Goal: Task Accomplishment & Management: Complete application form

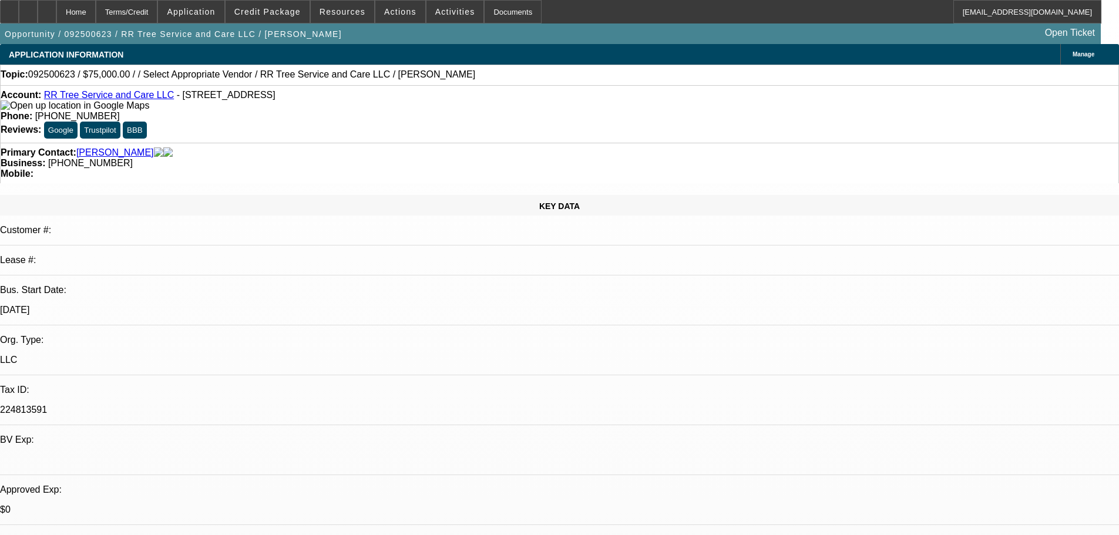
select select "0"
select select "6"
drag, startPoint x: 335, startPoint y: 75, endPoint x: 231, endPoint y: 72, distance: 104.0
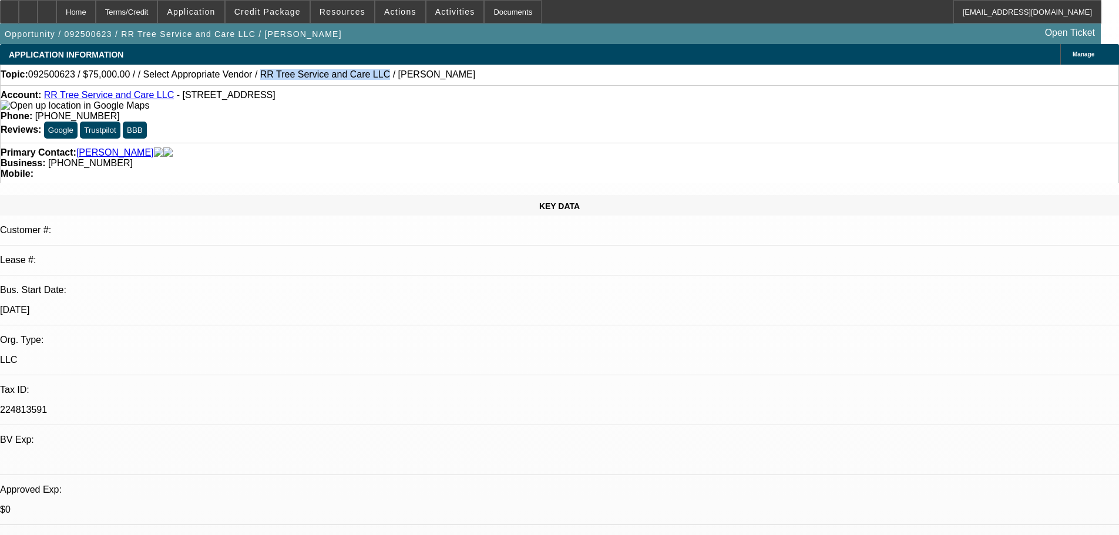
click at [231, 72] on div "Topic: 092500623 / $75,000.00 / / Select Appropriate Vendor / RR Tree Service a…" at bounding box center [560, 74] width 1118 height 11
copy span "RR Tree Service and Care LLC"
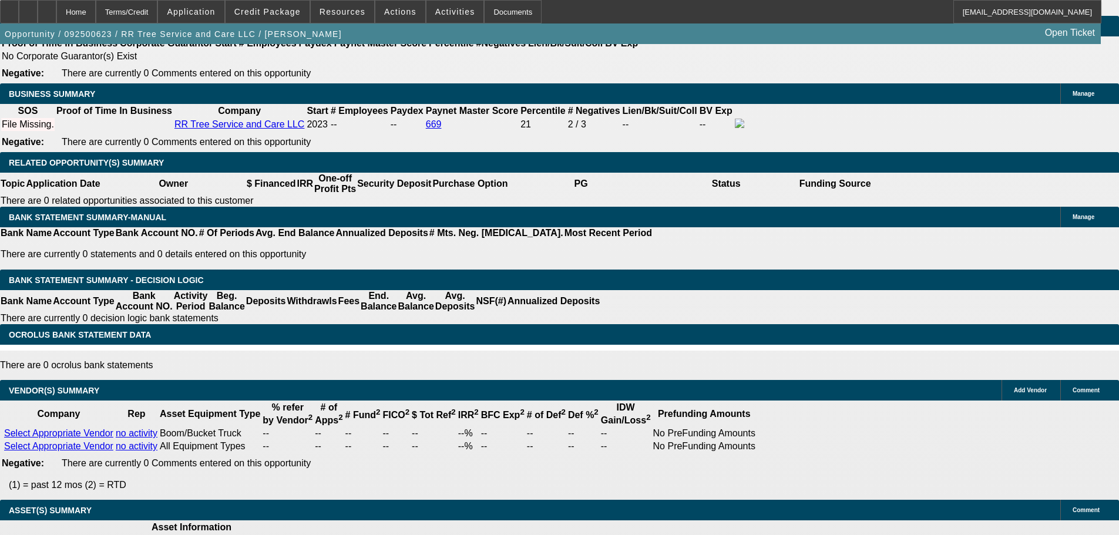
scroll to position [1527, 0]
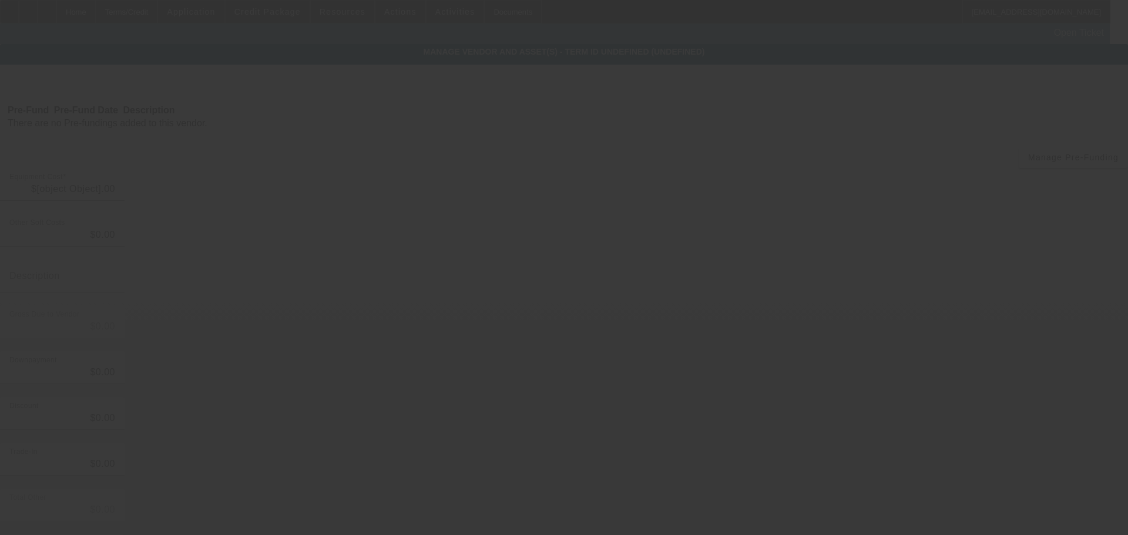
type input "$75,000.00"
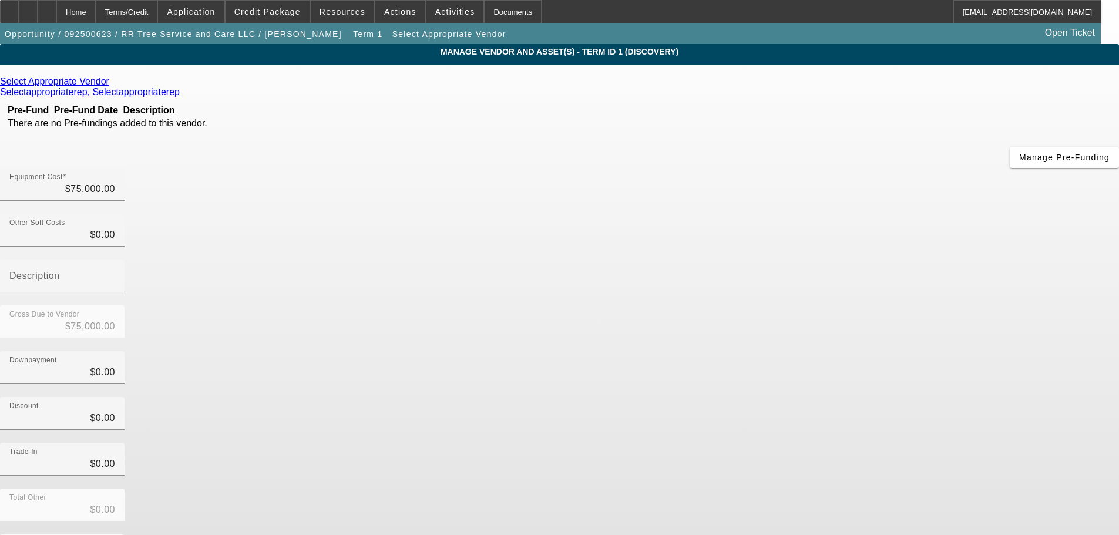
click at [112, 80] on icon at bounding box center [112, 81] width 0 height 10
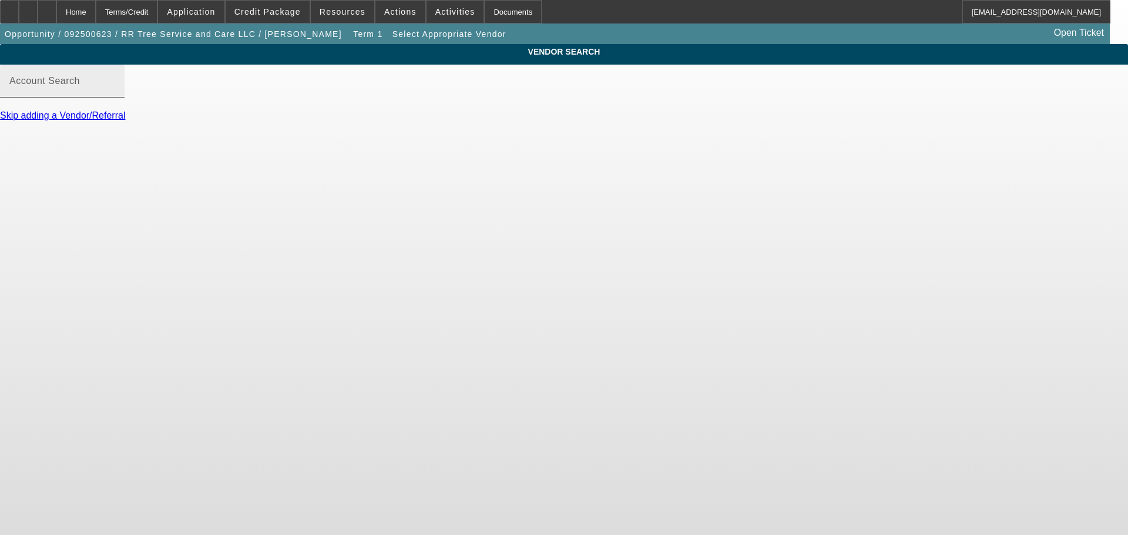
click at [115, 93] on input "Account Search" at bounding box center [62, 86] width 106 height 14
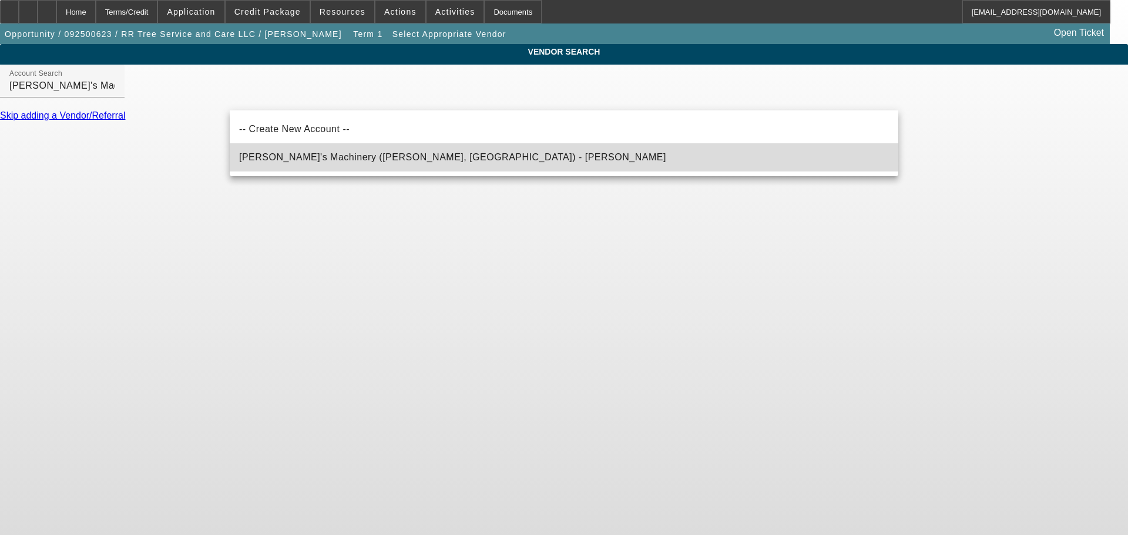
click at [308, 162] on span "Schmidy's Machinery (Clinton, IL) - Schmid, Jesse" at bounding box center [452, 157] width 427 height 14
type input "Schmidy's Machinery (Clinton, IL) - Schmid, Jesse"
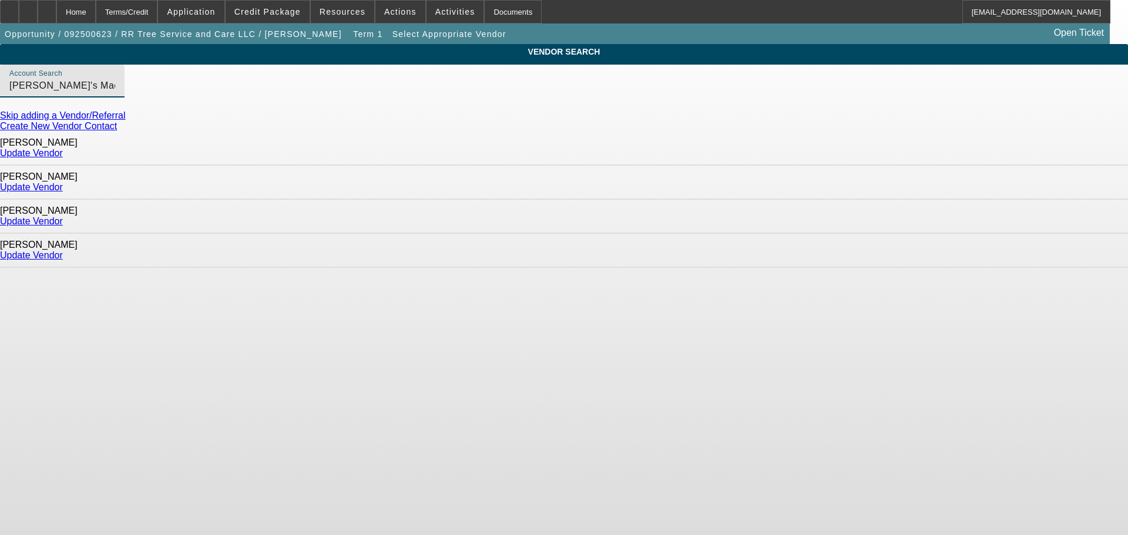
click at [63, 250] on link "Update Vendor" at bounding box center [31, 255] width 63 height 10
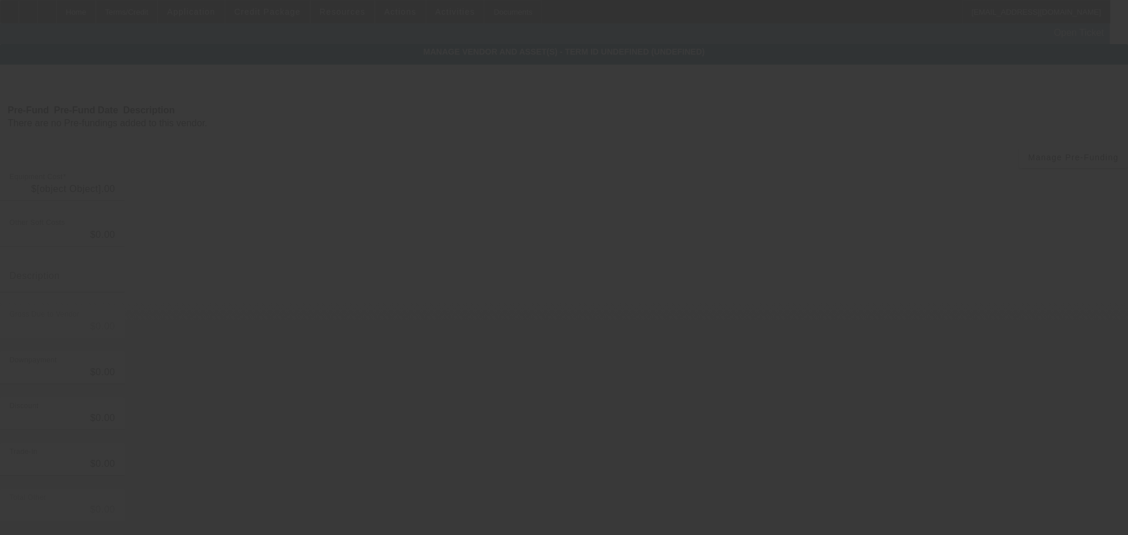
type input "$75,000.00"
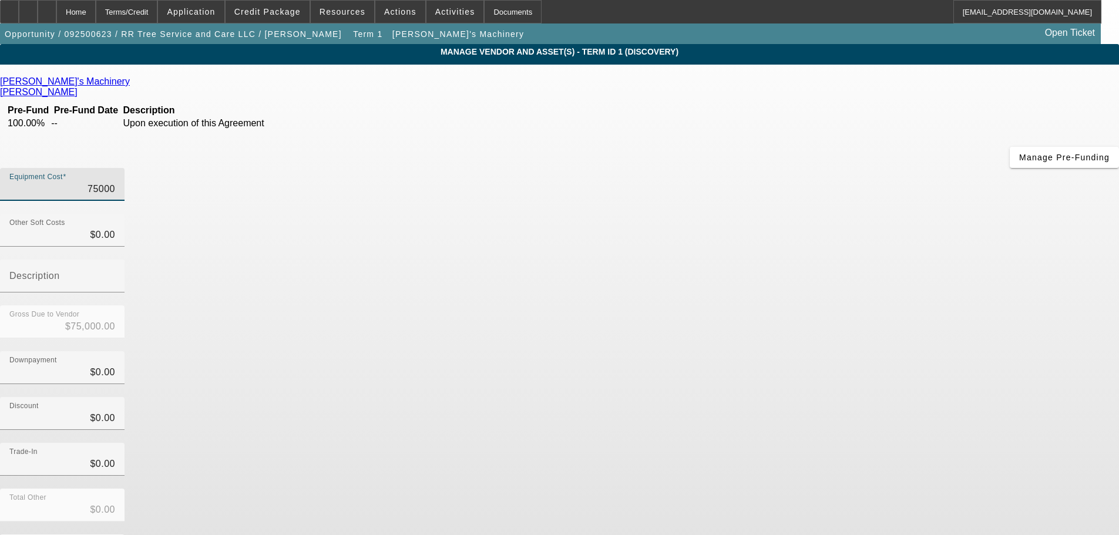
drag, startPoint x: 670, startPoint y: 102, endPoint x: 926, endPoint y: 19, distance: 268.6
click at [838, 168] on div "Equipment Cost 75000" at bounding box center [559, 191] width 1119 height 46
type input "1"
type input "$1.00"
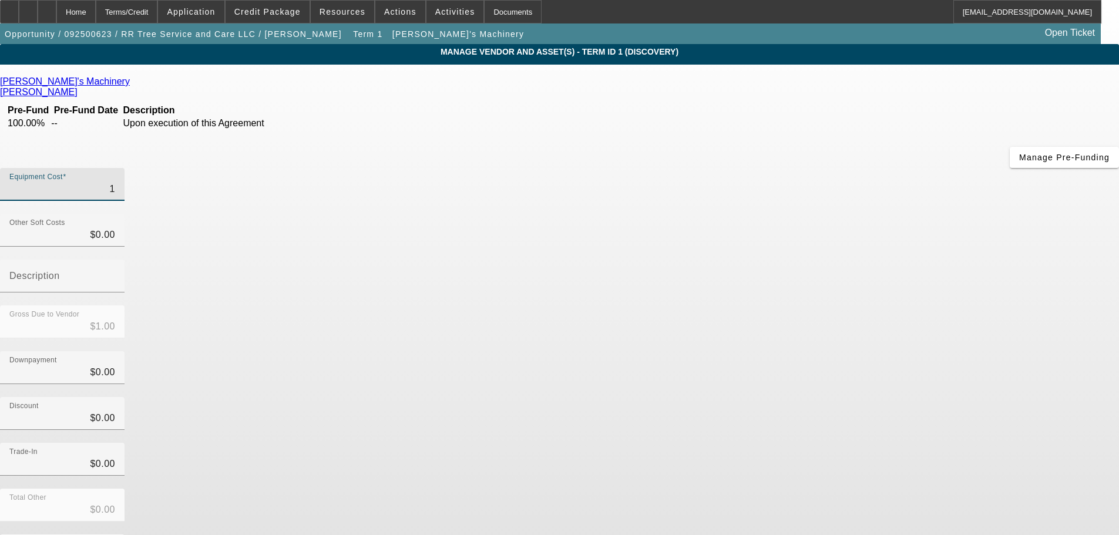
type input "10"
type input "$10.00"
type input "105"
type input "$105.00"
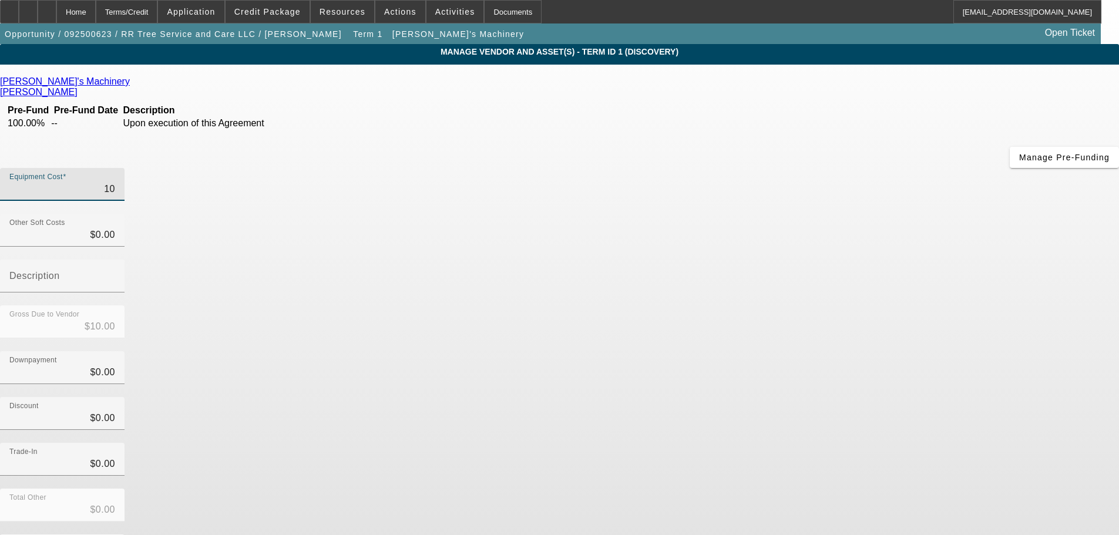
type input "$105.00"
type input "1050"
type input "$1,050.00"
type input "10500"
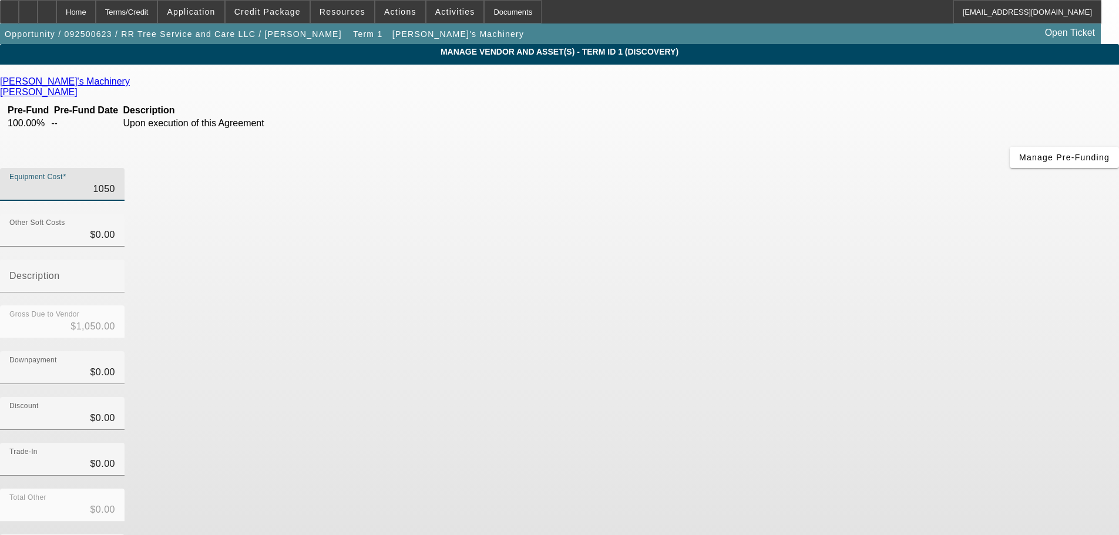
type input "$10,500.00"
type input "105000"
type input "$105,000.00"
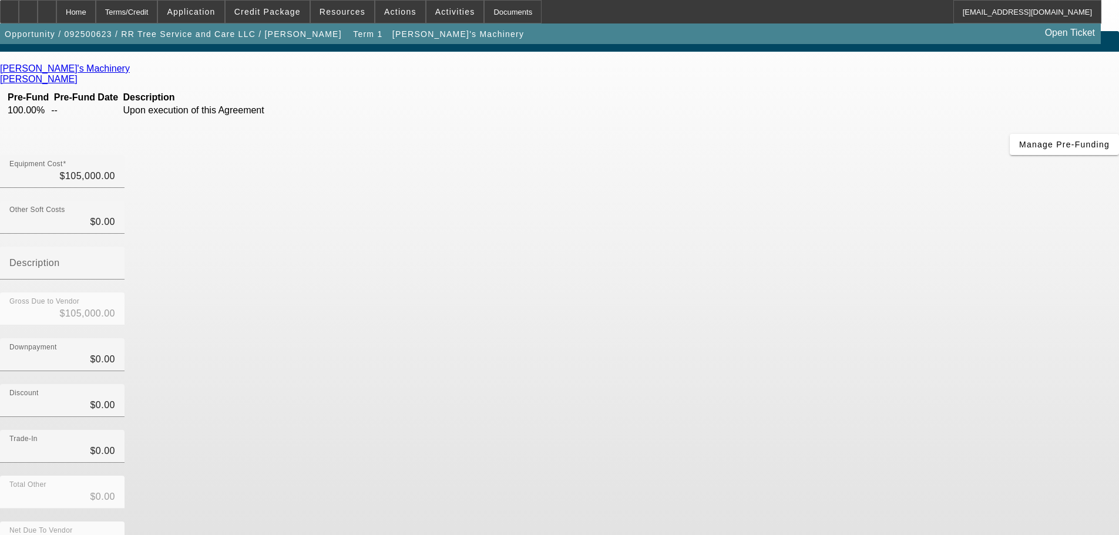
scroll to position [16, 0]
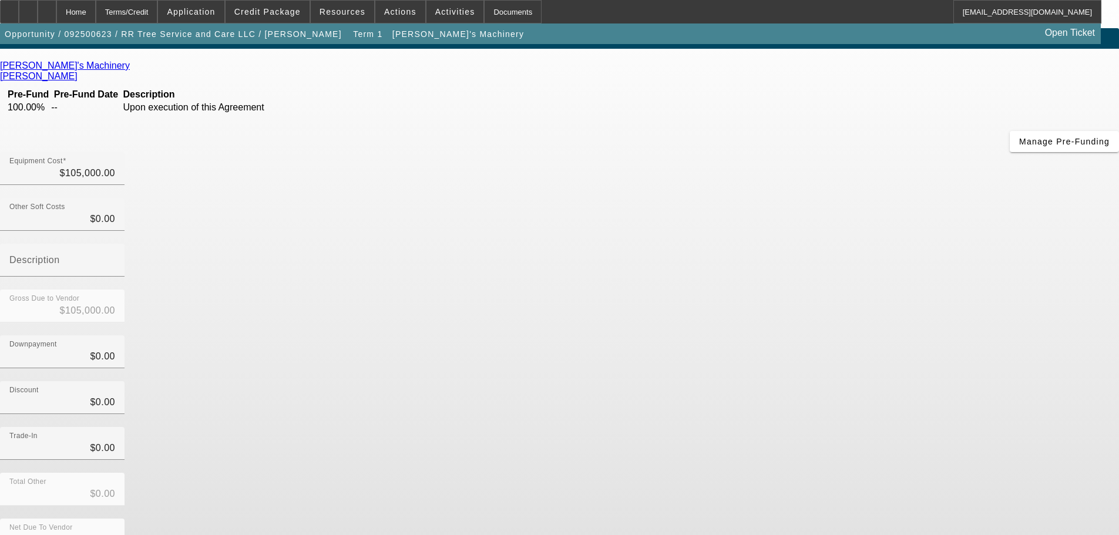
type input "$105,000.00"
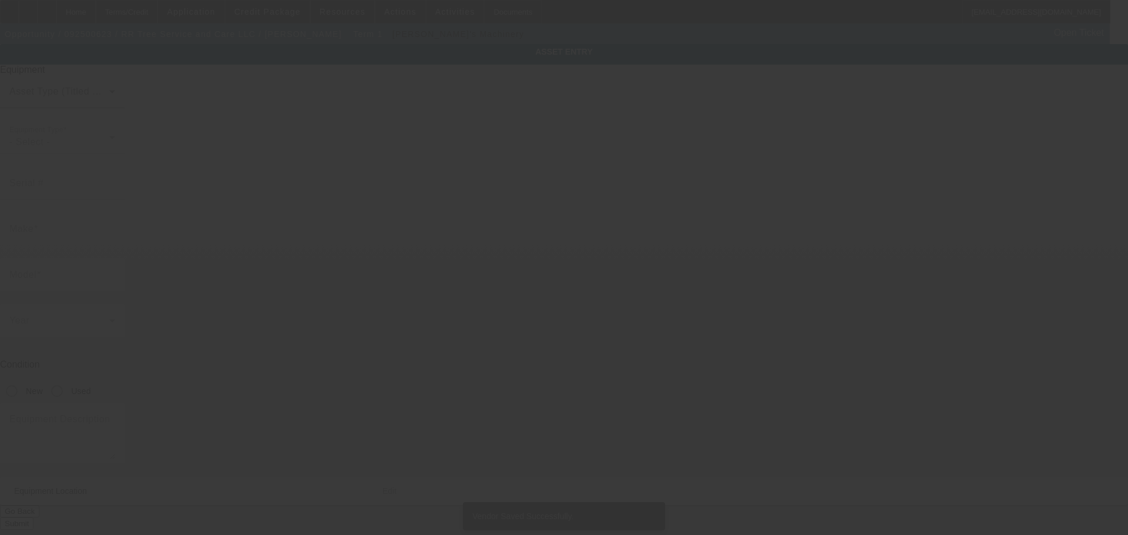
type textarea "Make: Freightliner; Model: 2014"
type input "440 green mountain Road"
type input "Rural Retreat"
type input "24368"
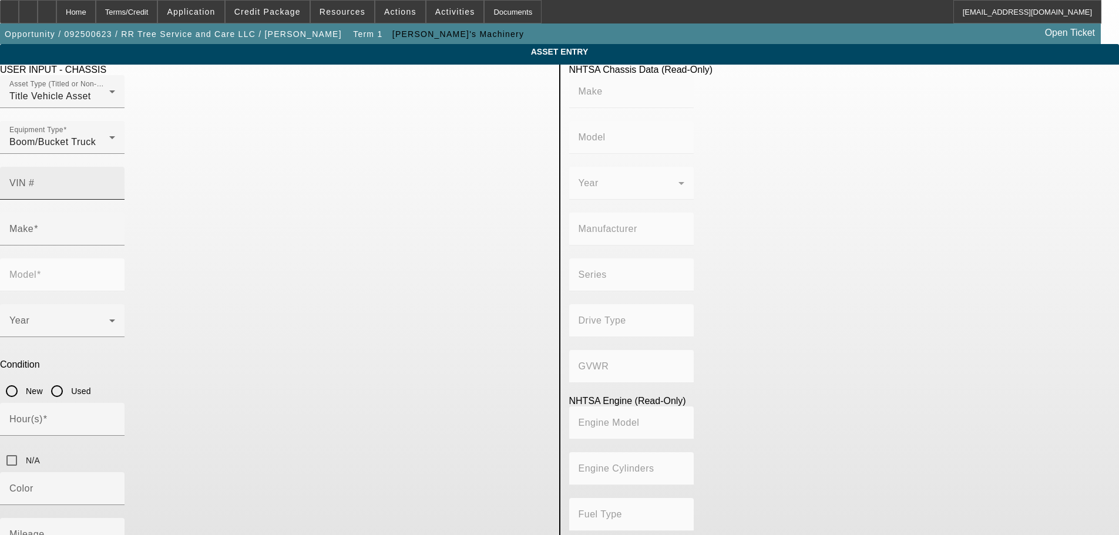
click at [35, 178] on mat-label "VIN #" at bounding box center [21, 183] width 25 height 10
click at [115, 181] on input "VIN #" at bounding box center [62, 188] width 106 height 14
paste input "1FVDCXDT8EHFX7302"
type input "1FVDCXDT8EHFX7302"
type input "FREIGHTLINER"
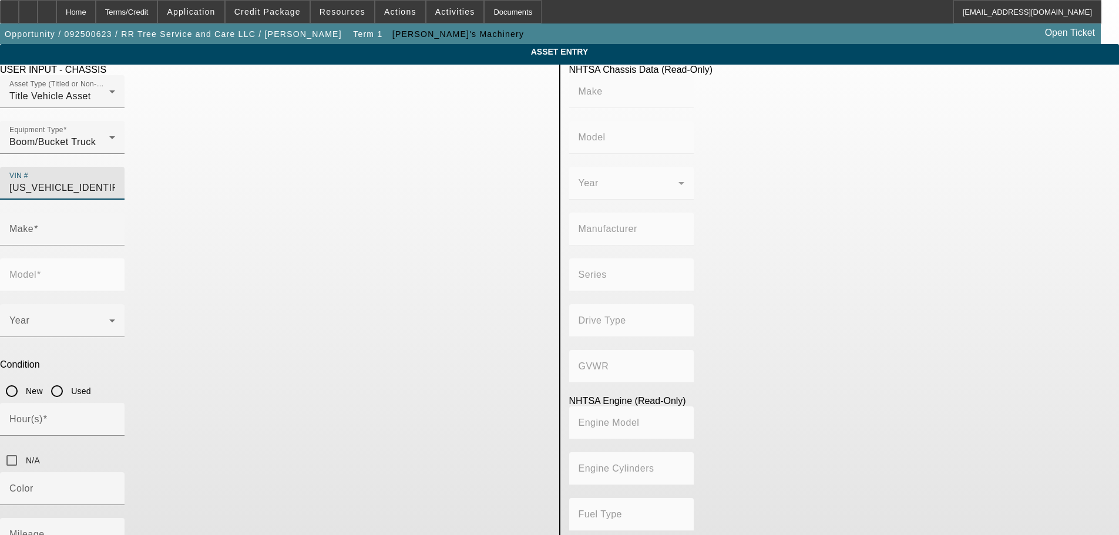
type input "M2"
type input "DAIMLER TRUCK NORTH AMERICA LLC"
type input "106 Medium Duty"
type input "4WD/4-Wheel Drive/4x4"
type input "Class 7: 26,001 - 33,000 lb (11,794 - 14,969 kg)"
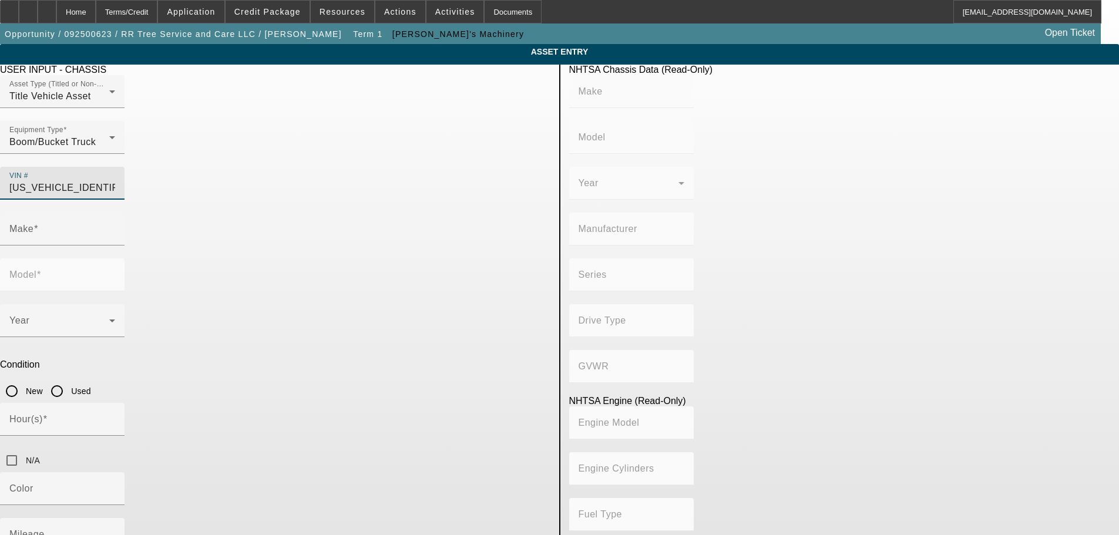
type input "Cummins ISB"
type input "6"
type input "Diesel"
type input "408.85908543470"
type input "6.7"
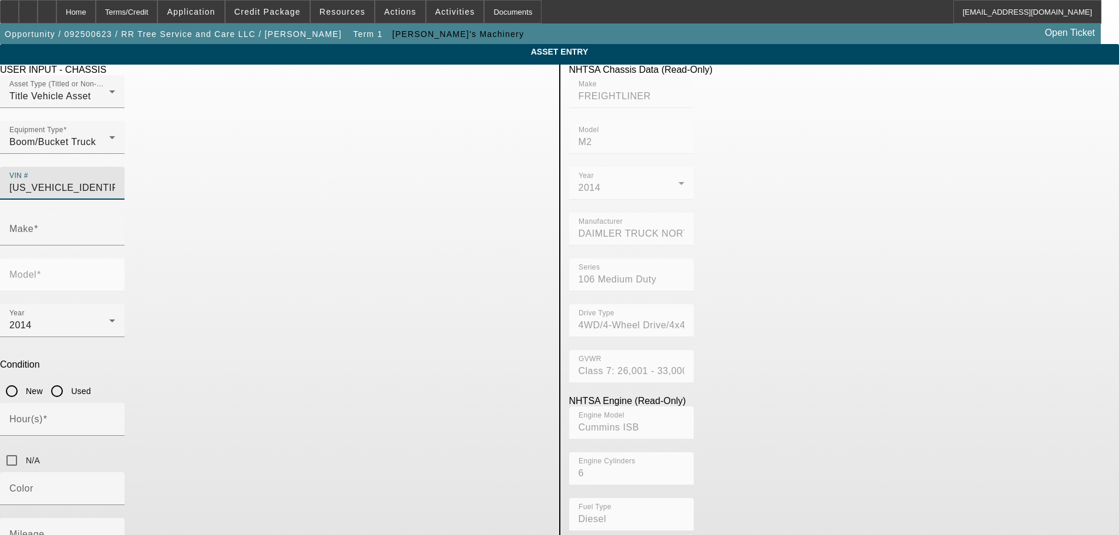
type input "FREIGHTLINER"
type input "M2"
type input "1FVDCXDT8EHFX7302"
click at [69, 379] on input "Used" at bounding box center [56, 390] width 23 height 23
radio input "true"
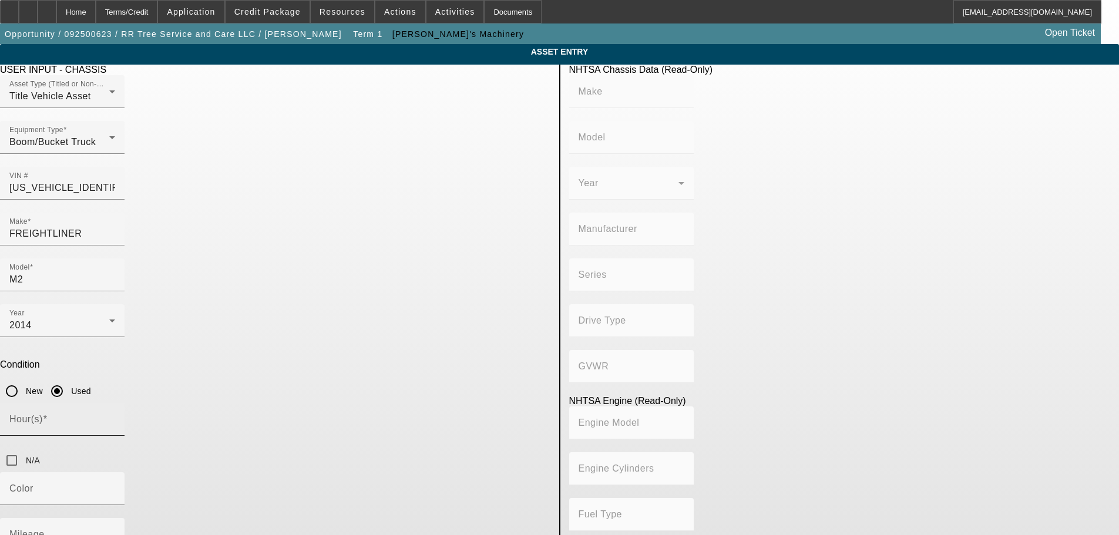
type input "FREIGHTLINER"
type input "M2"
type input "DAIMLER TRUCK NORTH AMERICA LLC"
type input "106 Medium Duty"
type input "4WD/4-Wheel Drive/4x4"
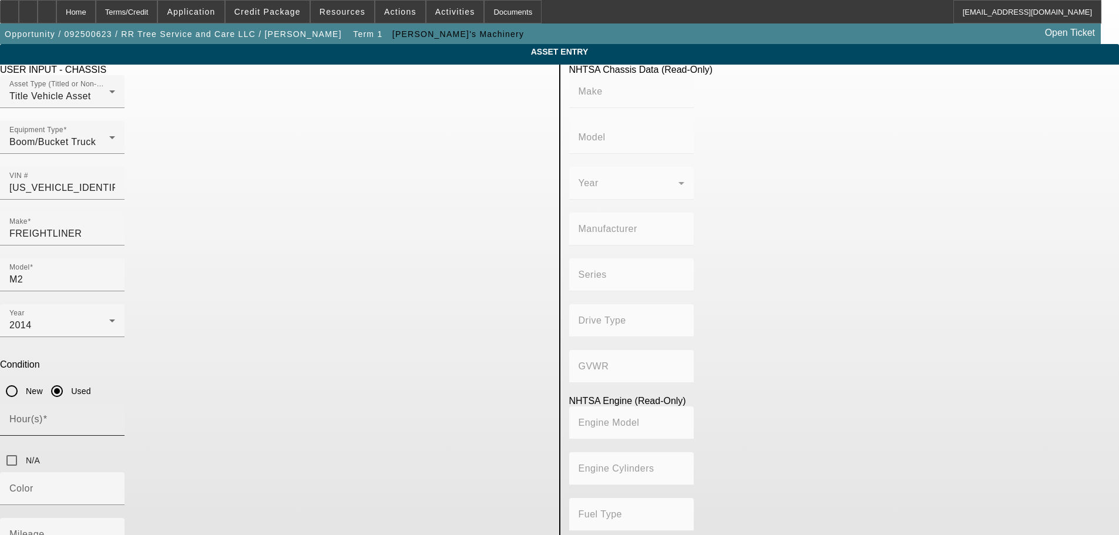
type input "Class 7: 26,001 - 33,000 lb (11,794 - 14,969 kg)"
type input "Cummins ISB"
type input "6"
type input "Diesel"
type input "408.85908543470"
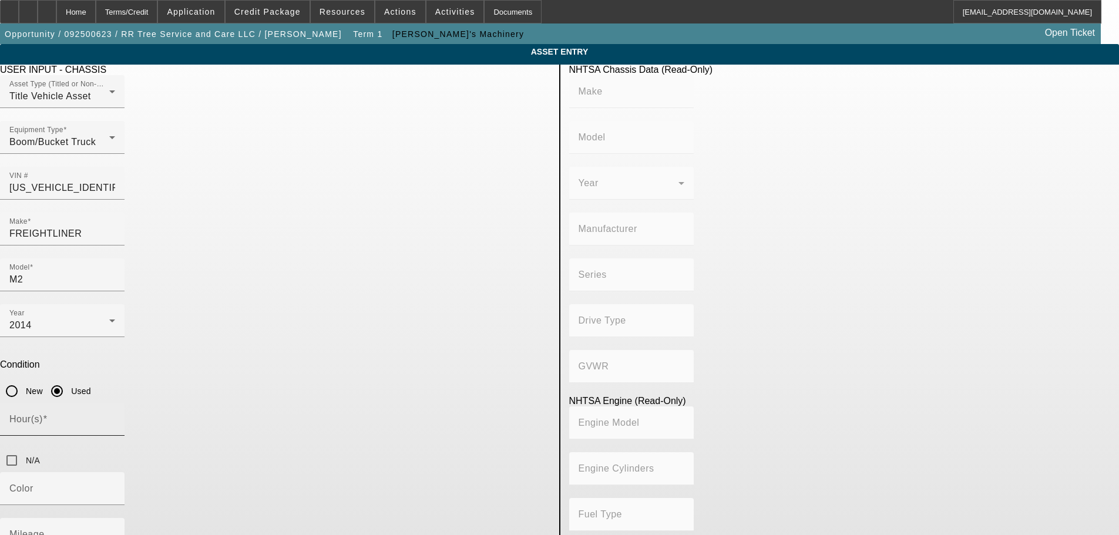
type input "6.7"
click at [23, 449] on input "N/A" at bounding box center [11, 460] width 23 height 23
checkbox input "true"
click at [45, 529] on mat-label "Mileage" at bounding box center [26, 534] width 35 height 10
click at [115, 532] on input "Mileage" at bounding box center [62, 539] width 106 height 14
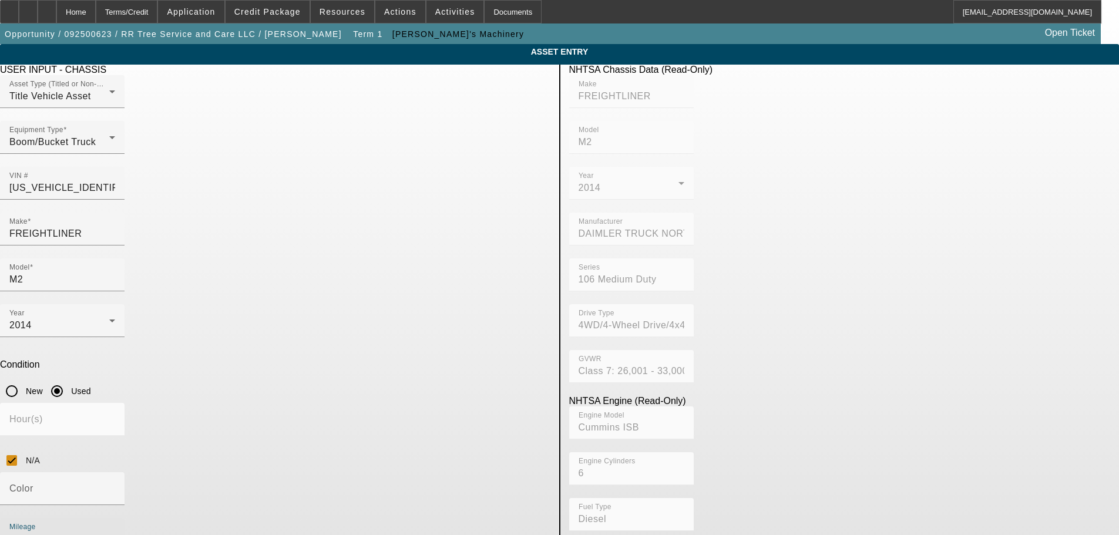
type input "30992"
drag, startPoint x: 322, startPoint y: 391, endPoint x: 203, endPoint y: 391, distance: 119.8
click at [203, 391] on app-asset-collateral-manage "ASSET ENTRY Delete asset USER INPUT - CHASSIS Asset Type (Titled or Non-Titled)…" at bounding box center [559, 373] width 1119 height 658
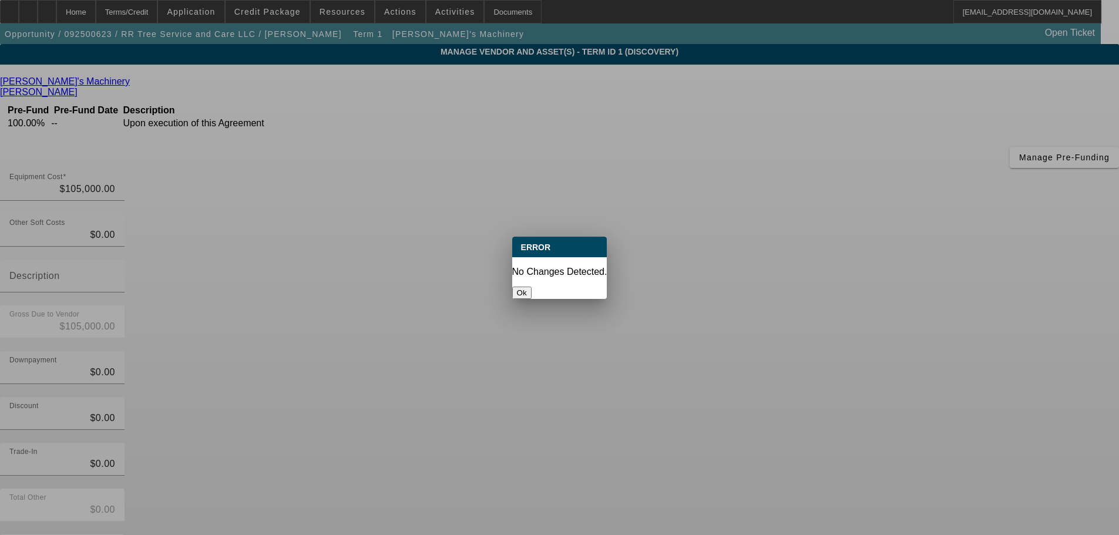
click at [532, 287] on button "Ok" at bounding box center [521, 293] width 19 height 12
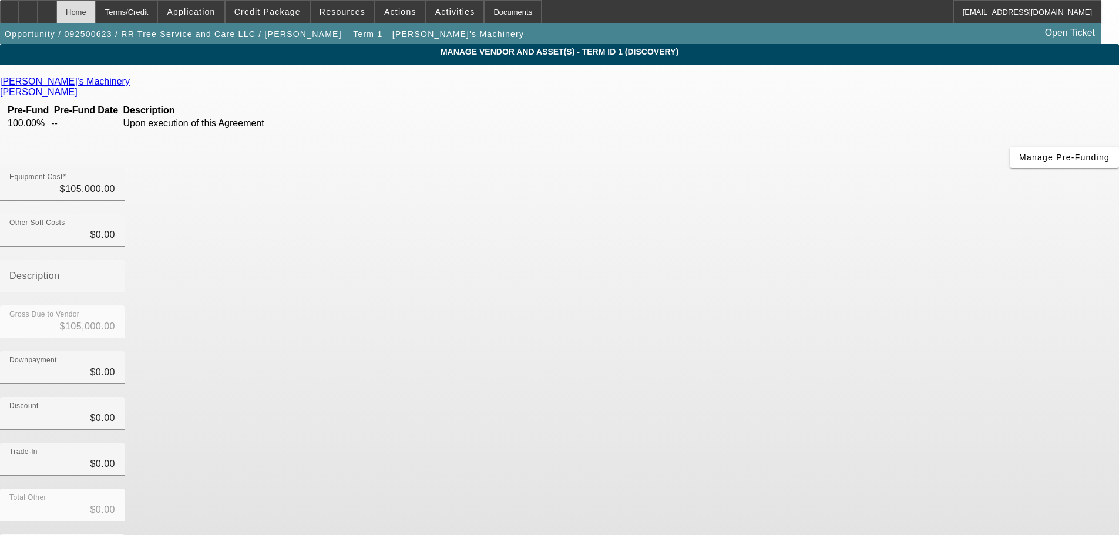
click at [96, 14] on div "Home" at bounding box center [75, 11] width 39 height 23
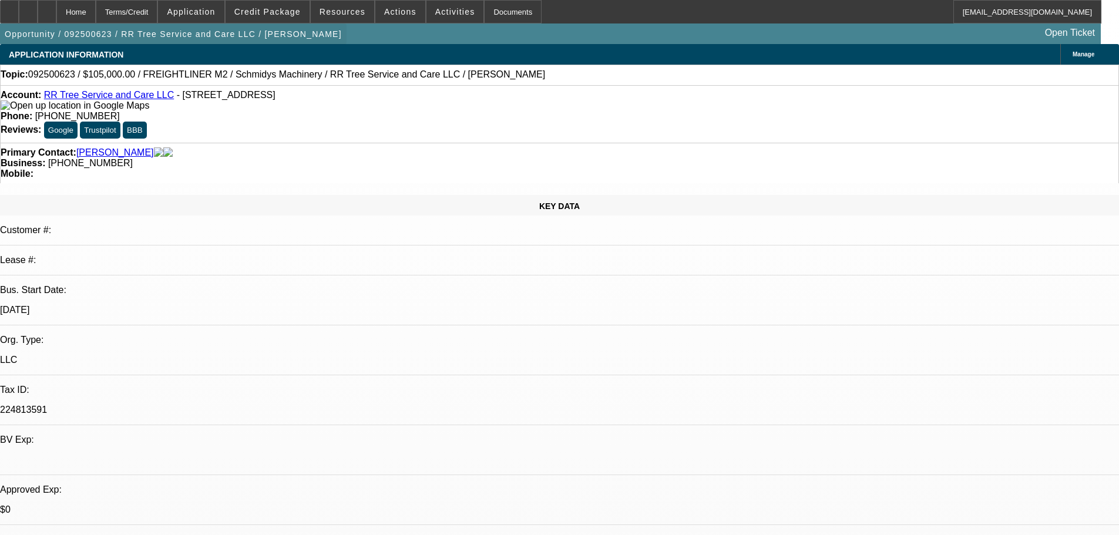
select select "0"
select select "6"
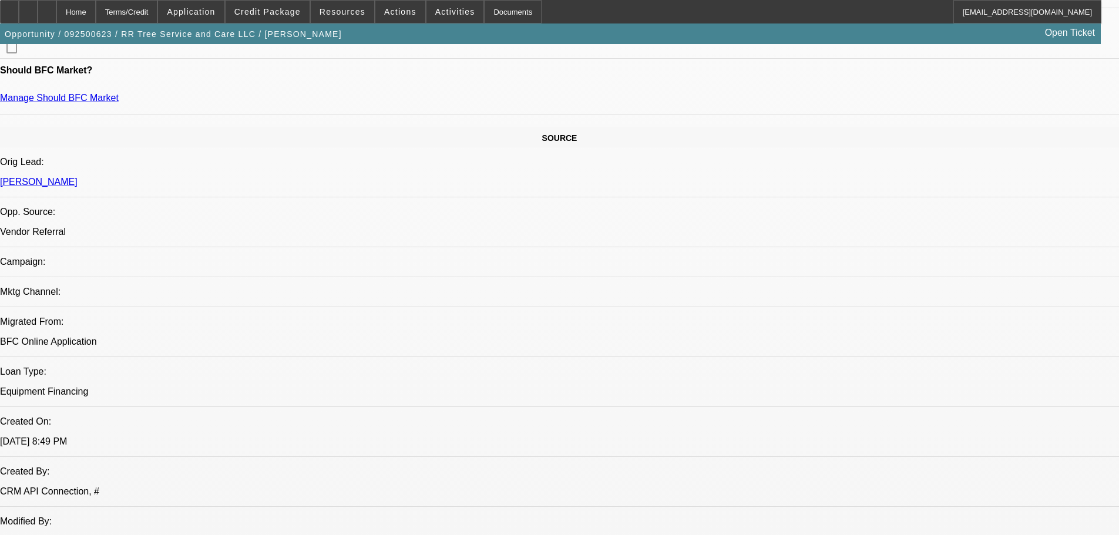
scroll to position [529, 0]
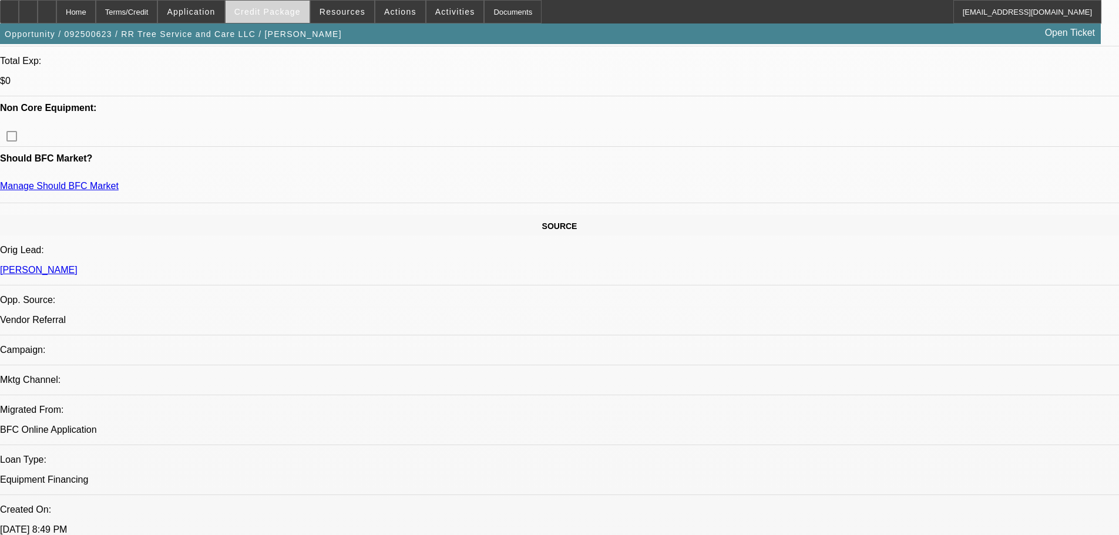
click at [286, 16] on span at bounding box center [268, 12] width 84 height 28
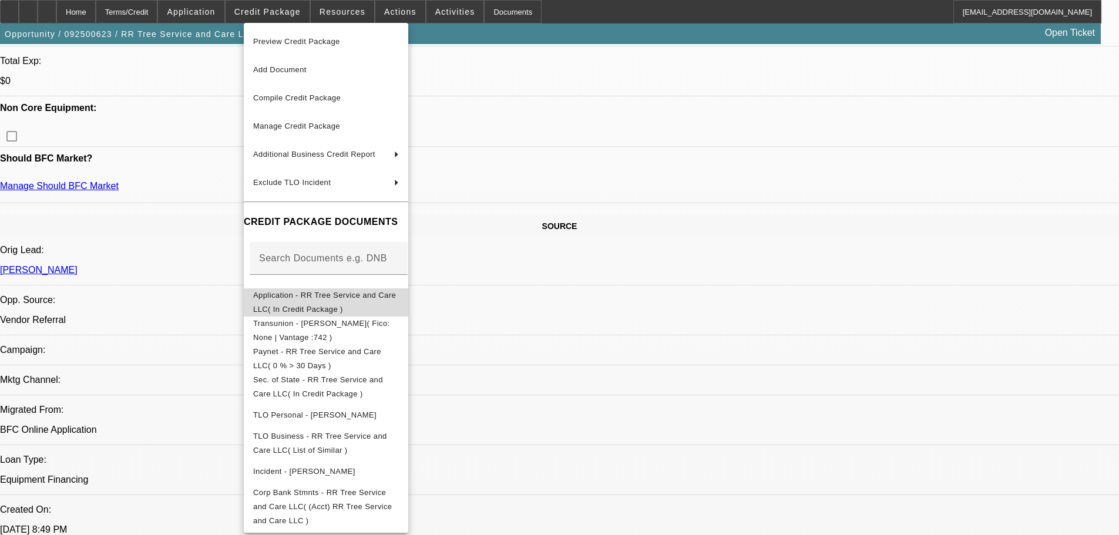
click at [320, 303] on span "Application - RR Tree Service and Care LLC( In Credit Package )" at bounding box center [326, 302] width 146 height 28
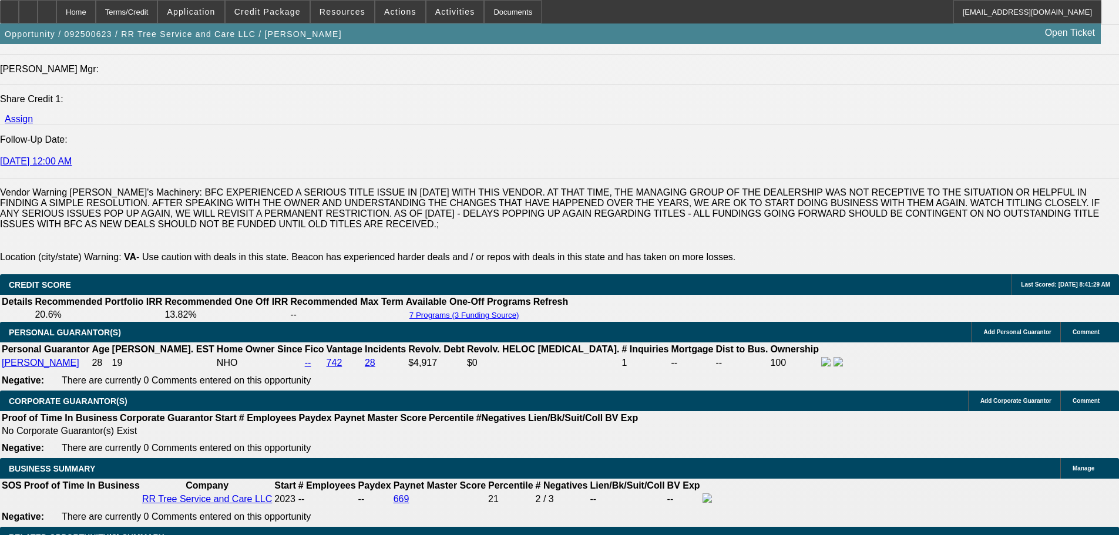
scroll to position [1292, 0]
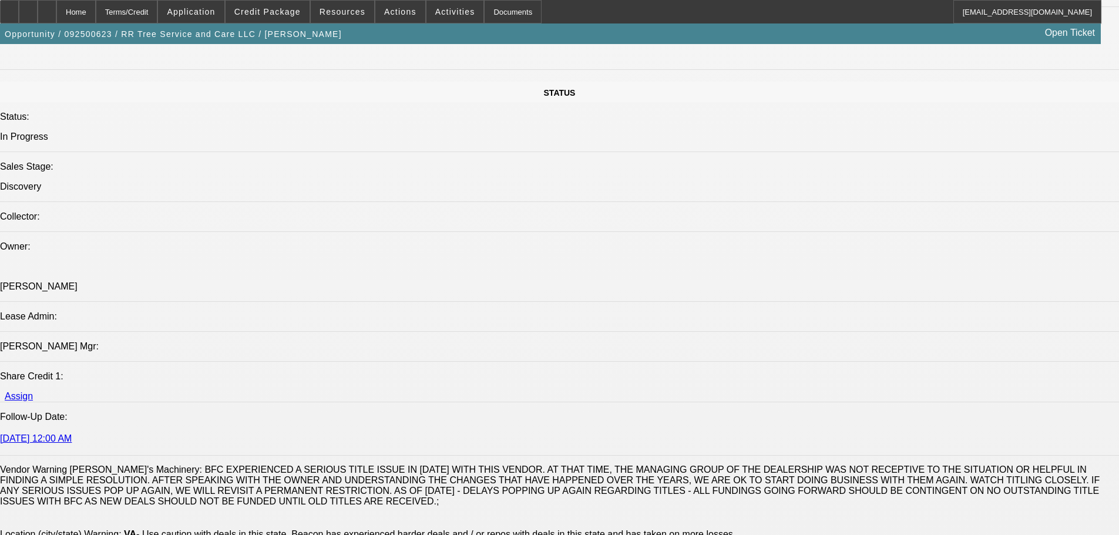
click at [56, 14] on div at bounding box center [47, 11] width 19 height 23
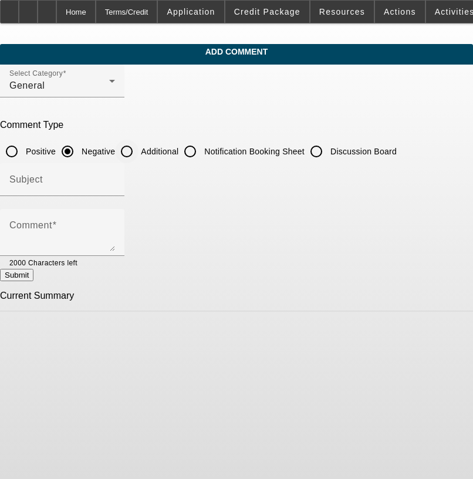
click at [139, 153] on input "Additional" at bounding box center [126, 151] width 23 height 23
radio input "true"
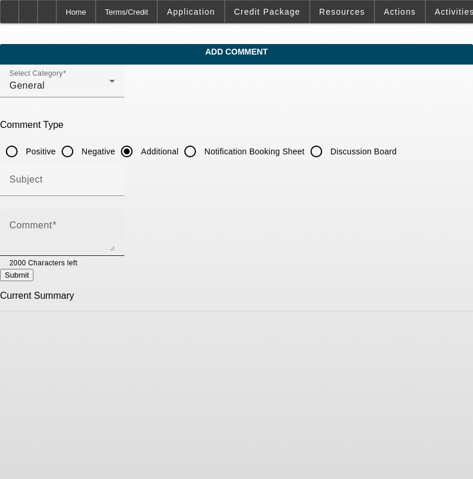
click at [115, 209] on div "Comment" at bounding box center [62, 232] width 106 height 47
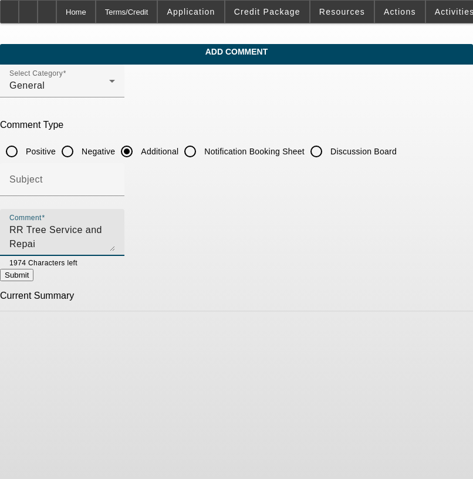
click at [115, 234] on textarea "RR Tree Service and Repai" at bounding box center [62, 237] width 106 height 28
click at [115, 247] on textarea "RR Tree Service and Repair LLC is a certified arborist business that specialize…" at bounding box center [62, 237] width 106 height 28
type textarea "RR Tree Service and Repair LLC is a certified arborist business that specialize…"
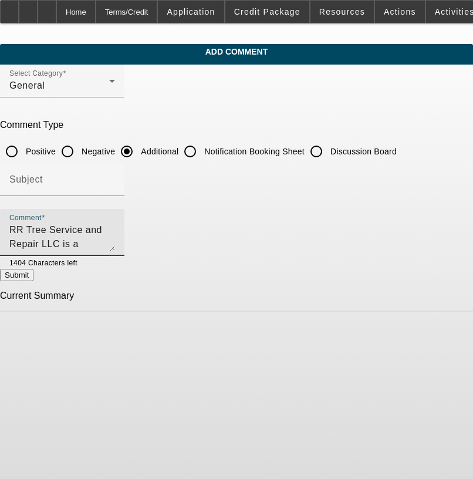
drag, startPoint x: 121, startPoint y: 242, endPoint x: 23, endPoint y: 224, distance: 99.1
click at [23, 224] on div "Comment RR Tree Service and Repair LLC is a certified arborist business that sp…" at bounding box center [236, 239] width 473 height 60
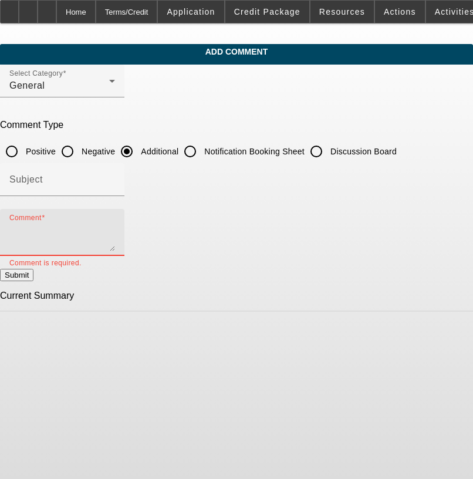
click at [115, 233] on textarea "Comment" at bounding box center [62, 237] width 106 height 28
paste textarea "RR Tree Service and Repair, LLC is a certified arborist business specializing i…"
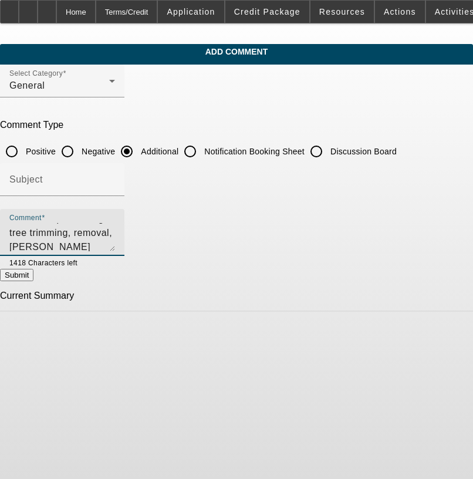
type textarea "RR Tree Service and Repair, LLC is a certified arborist business specializing i…"
click at [33, 280] on button "Submit" at bounding box center [16, 275] width 33 height 12
radio input "true"
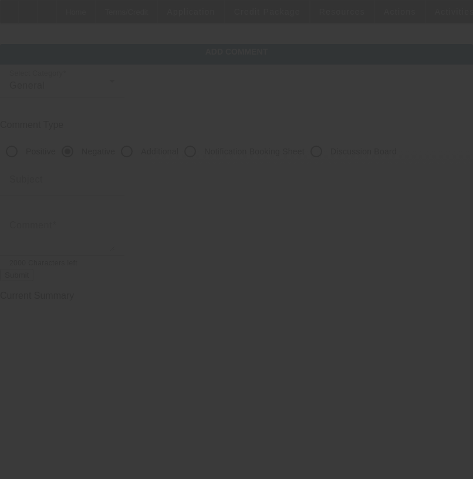
scroll to position [0, 0]
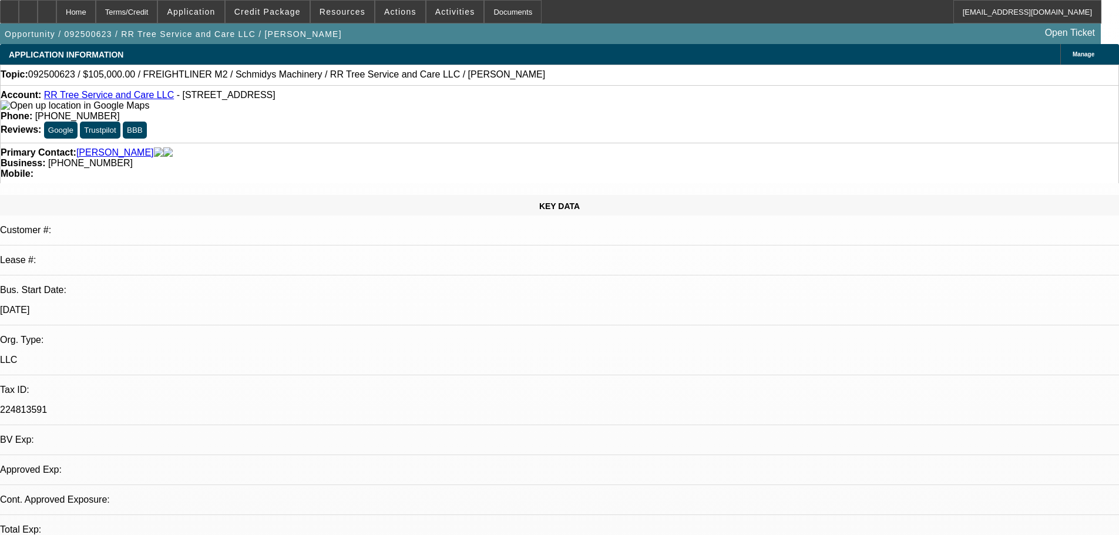
select select "0"
select select "6"
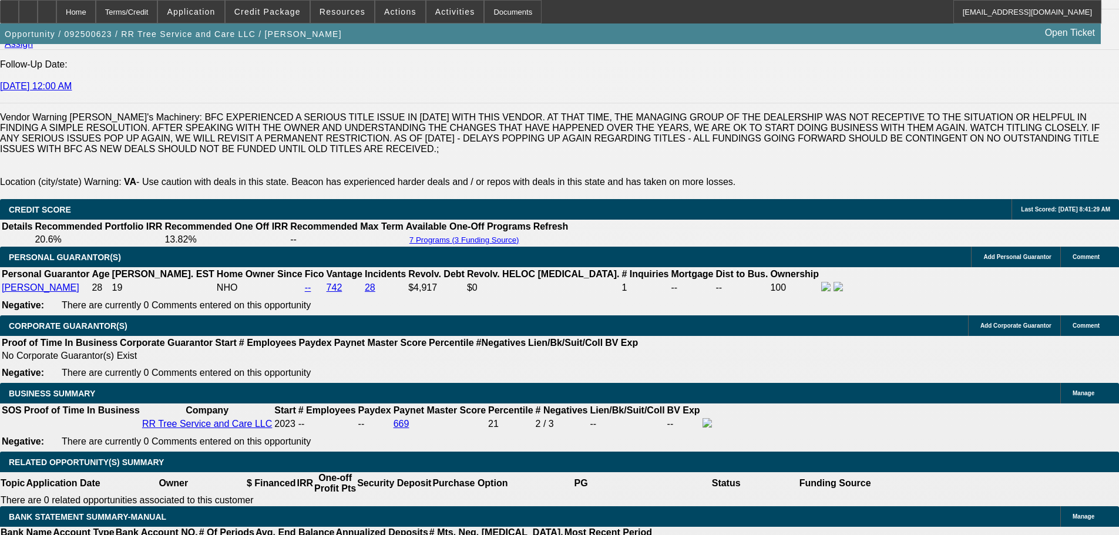
scroll to position [1712, 0]
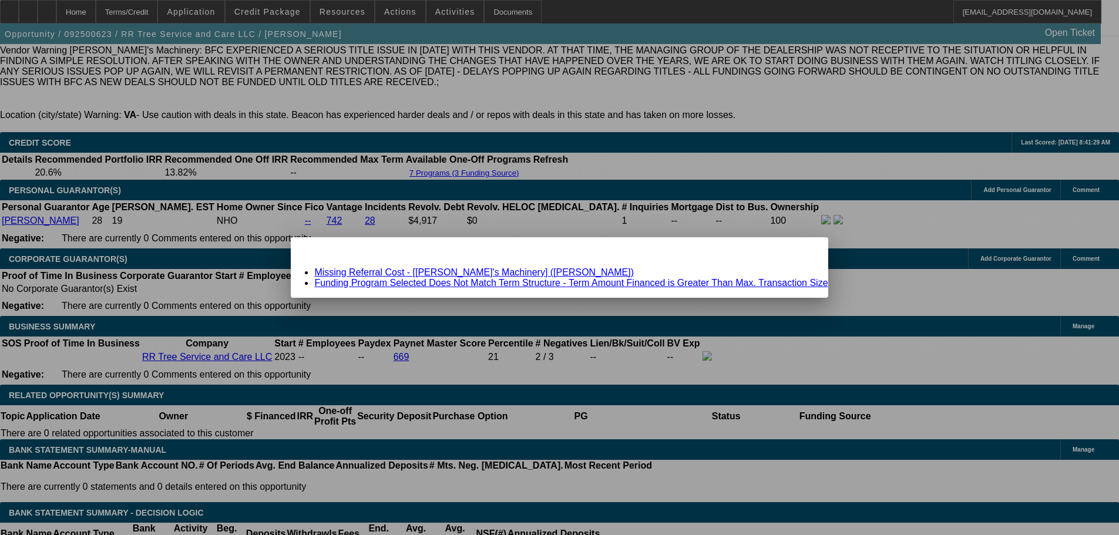
scroll to position [0, 0]
click at [395, 270] on link "Missing Referral Cost - [Schmidy's Machinery] (Soto, Brandon)" at bounding box center [474, 272] width 320 height 10
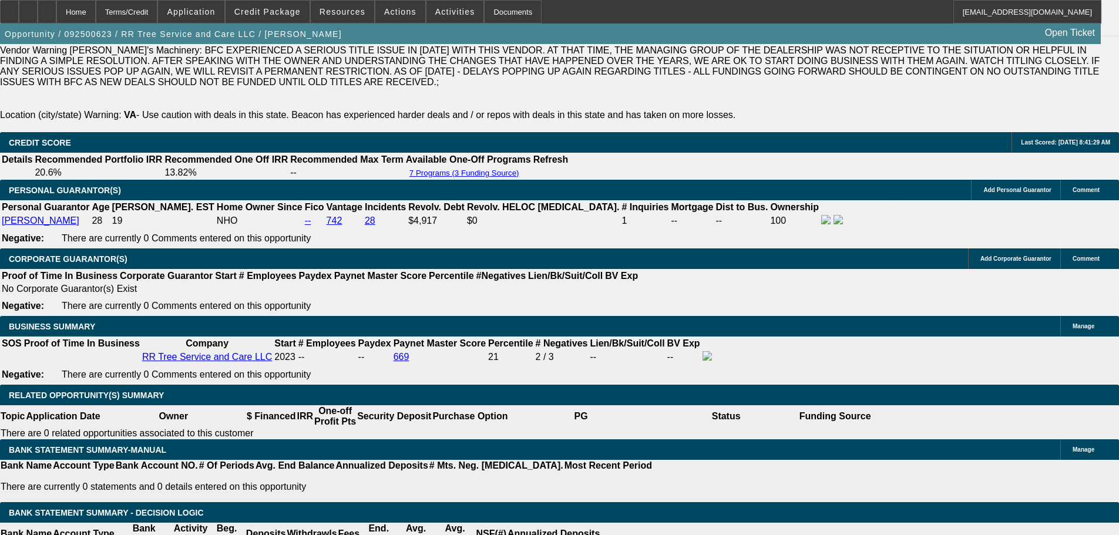
scroll to position [1712, 0]
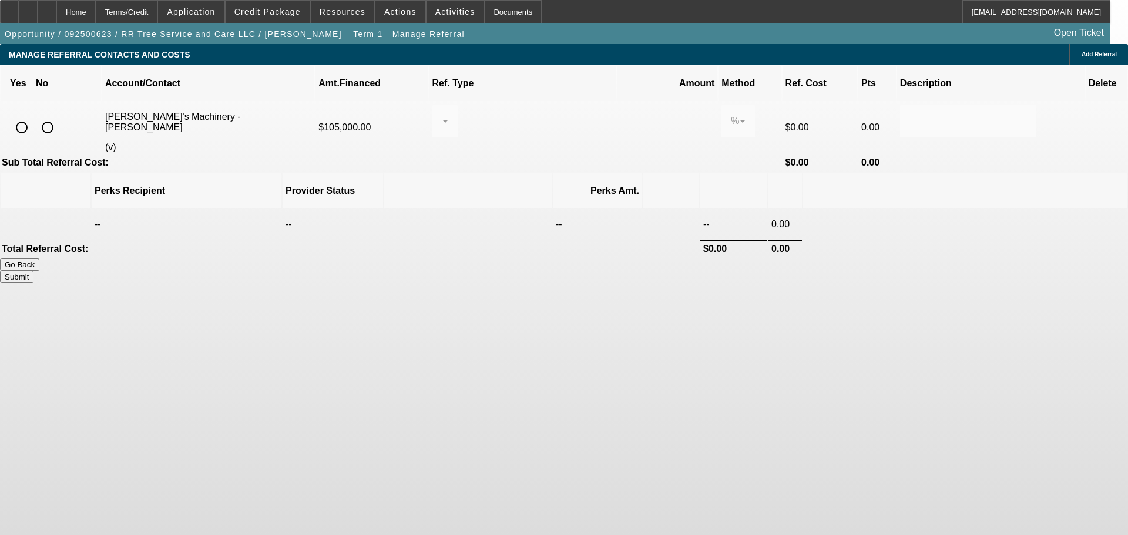
click at [59, 116] on input "radio" at bounding box center [47, 127] width 23 height 23
radio input "true"
click at [33, 271] on button "Submit" at bounding box center [16, 277] width 33 height 12
type input "0.000"
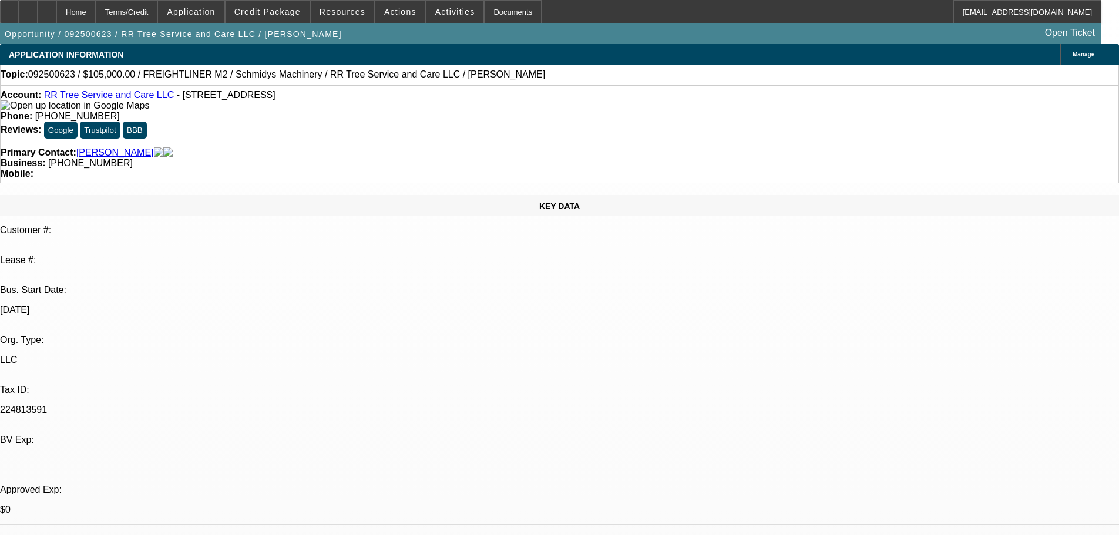
select select "0"
select select "6"
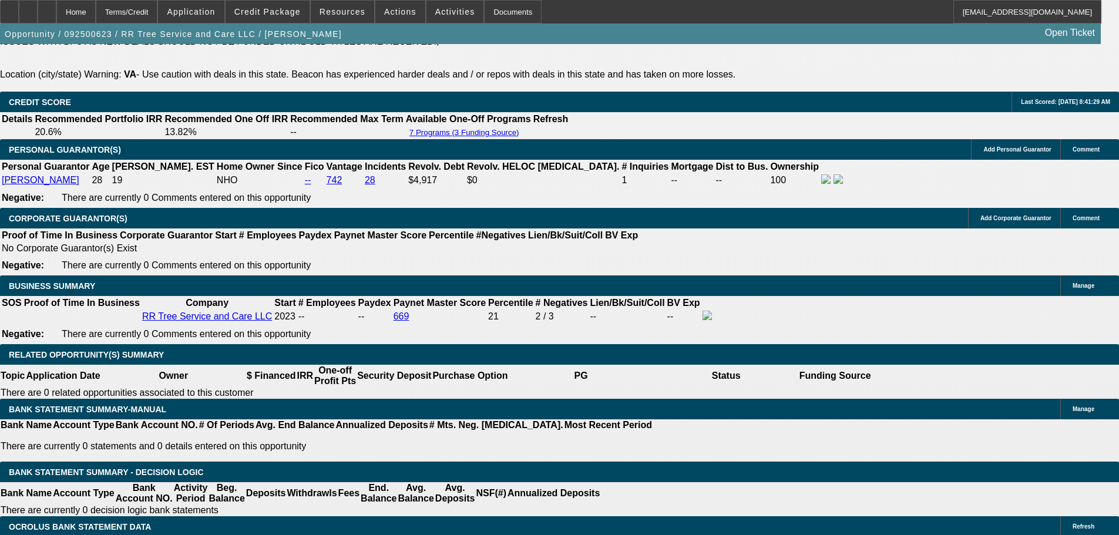
scroll to position [1762, 0]
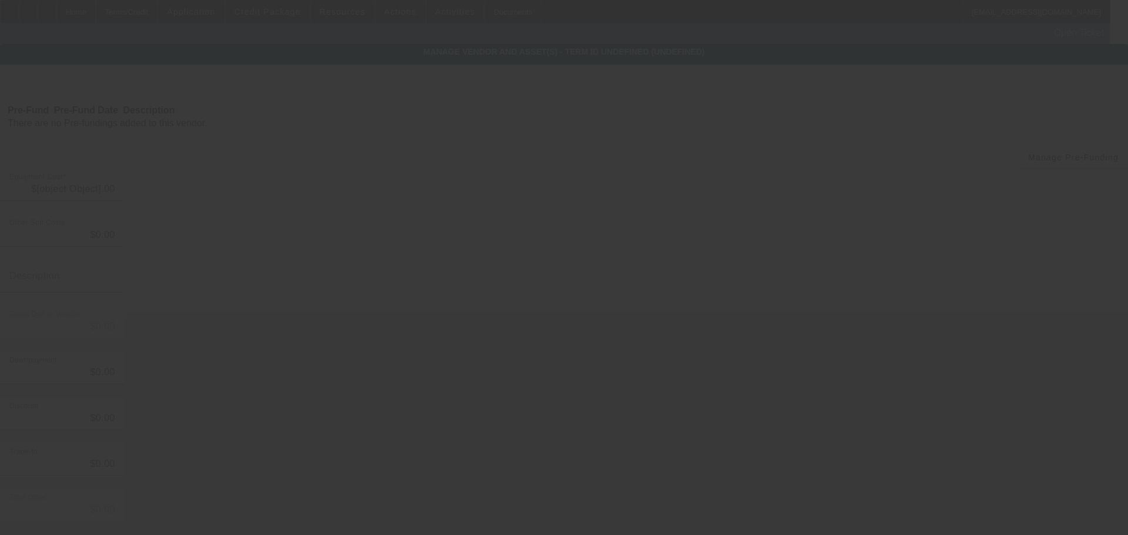
type input "$105,000.00"
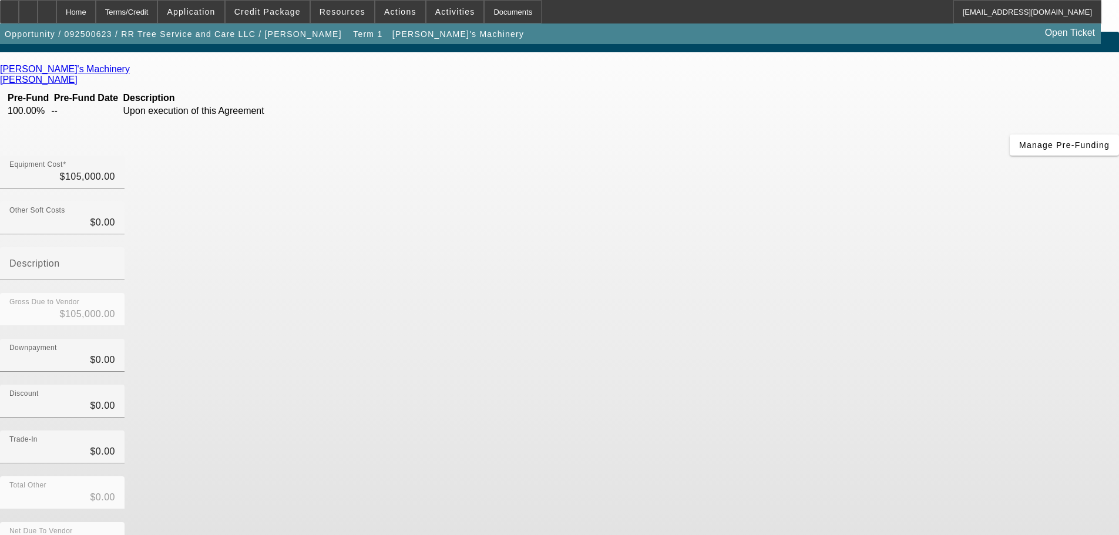
scroll to position [16, 0]
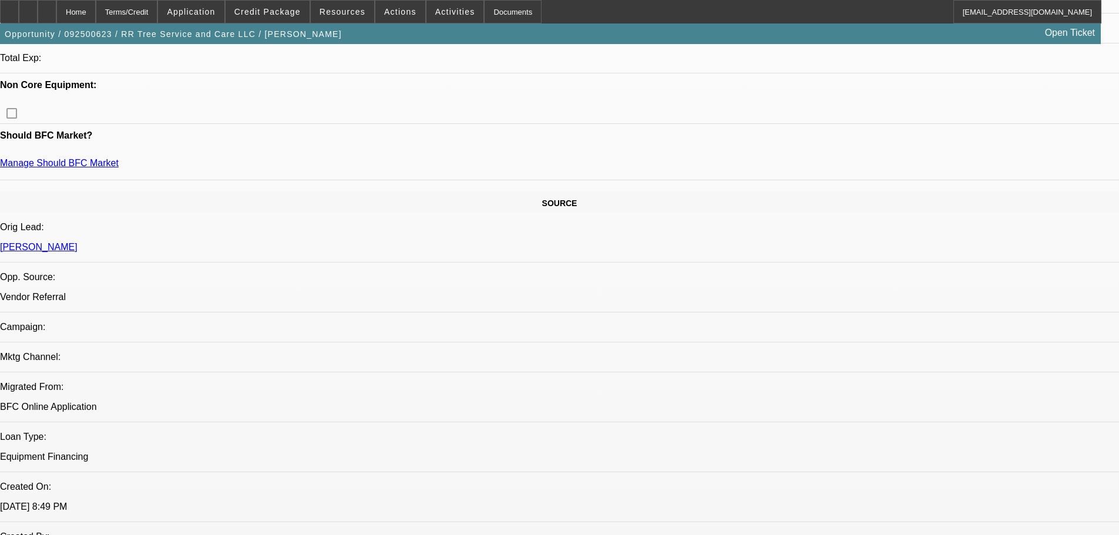
select select "0"
select select "6"
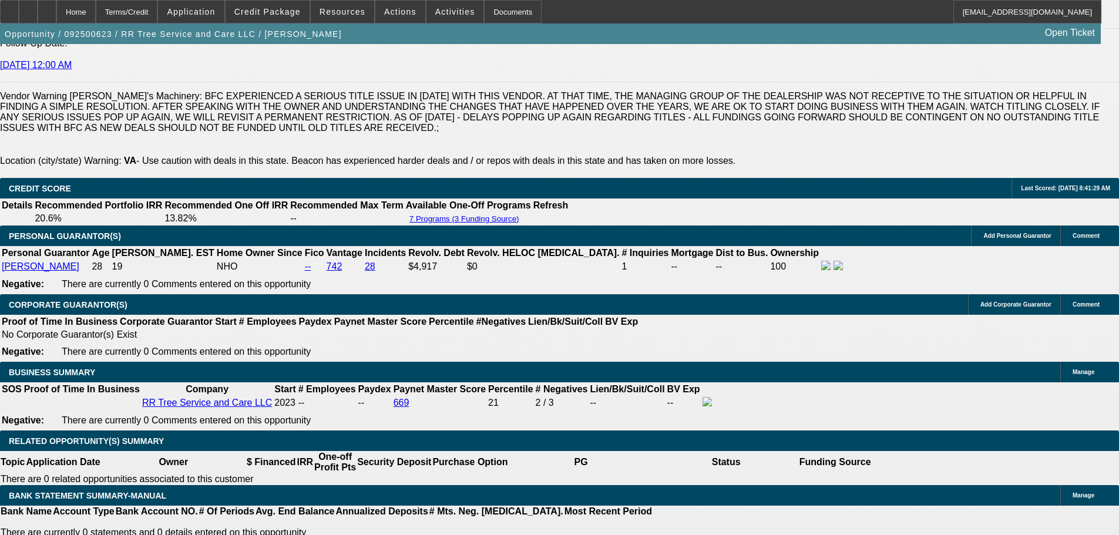
scroll to position [1892, 0]
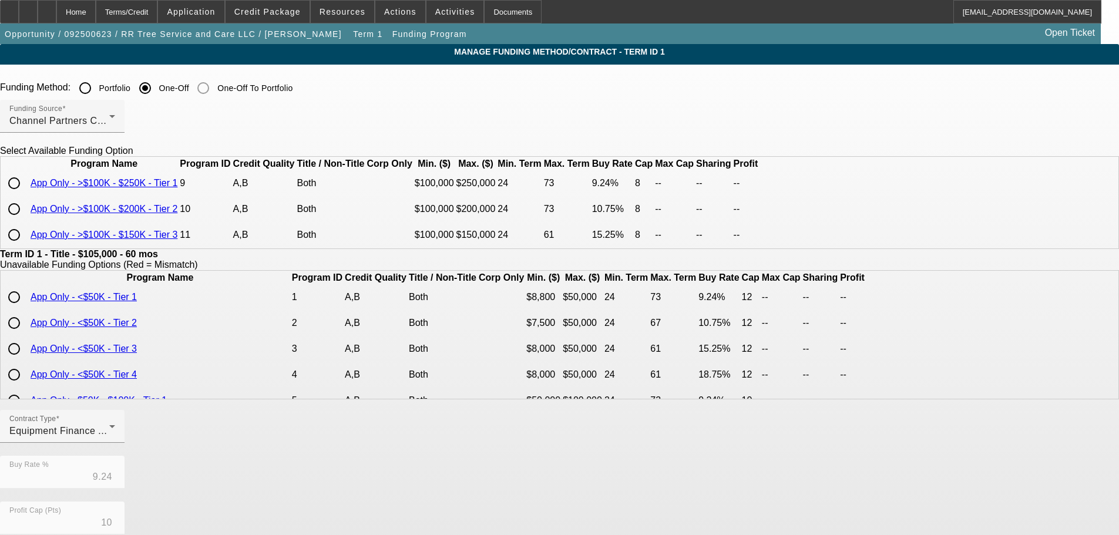
click at [26, 195] on input "radio" at bounding box center [13, 183] width 23 height 23
radio input "true"
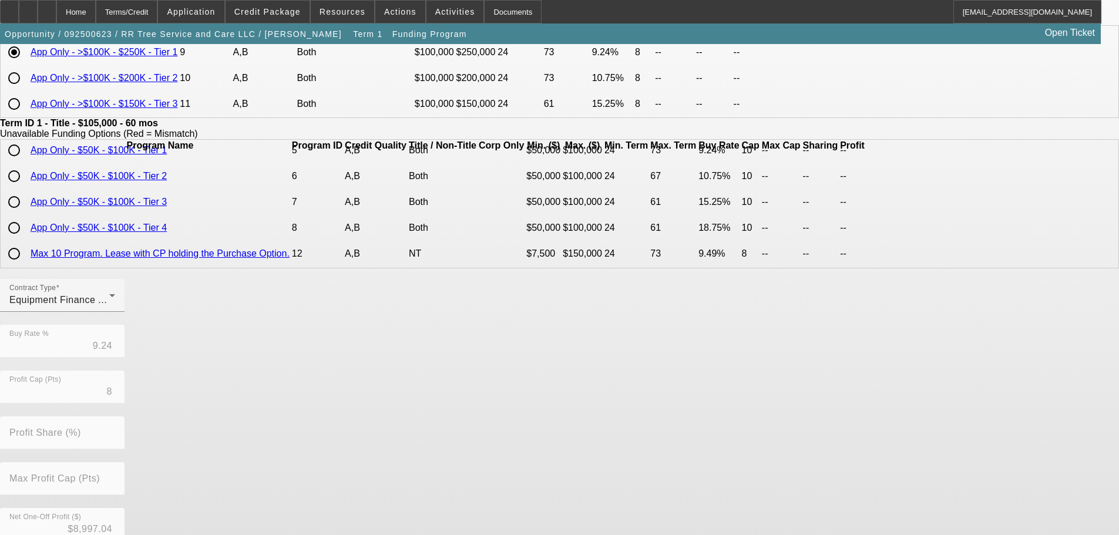
scroll to position [268, 0]
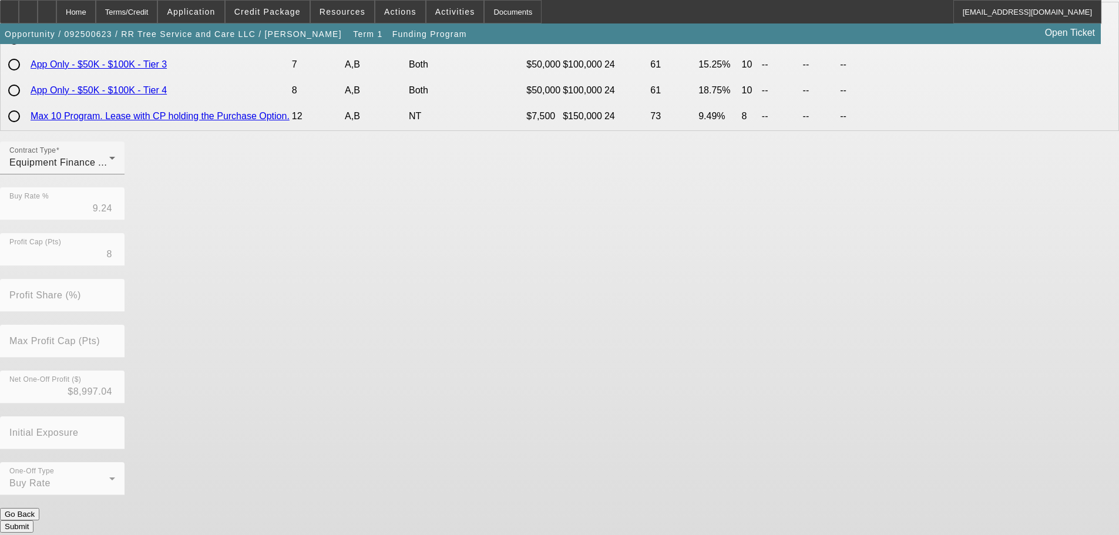
click at [33, 520] on button "Submit" at bounding box center [16, 526] width 33 height 12
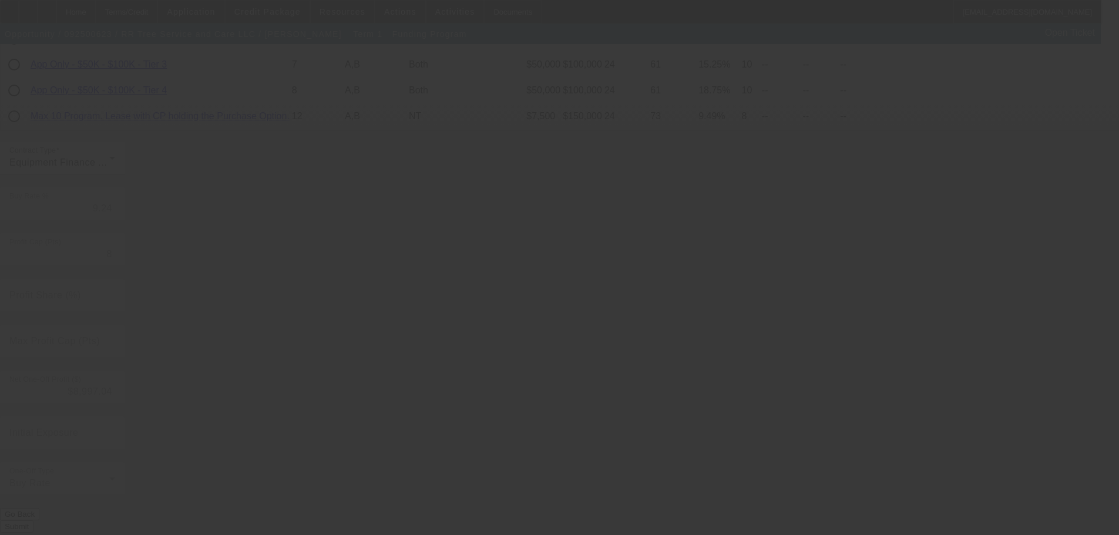
type input "10"
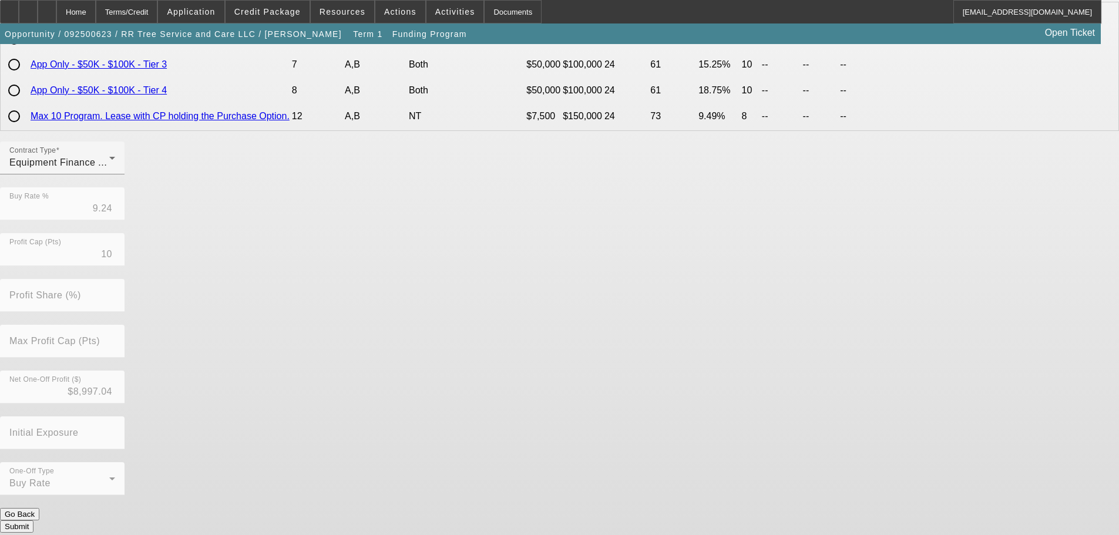
scroll to position [0, 0]
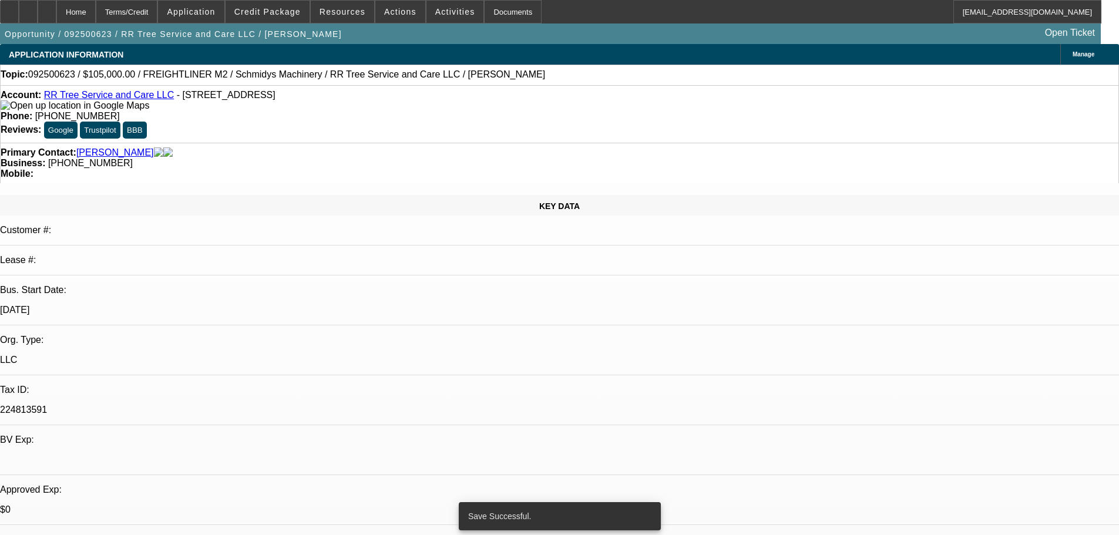
select select "0"
select select "6"
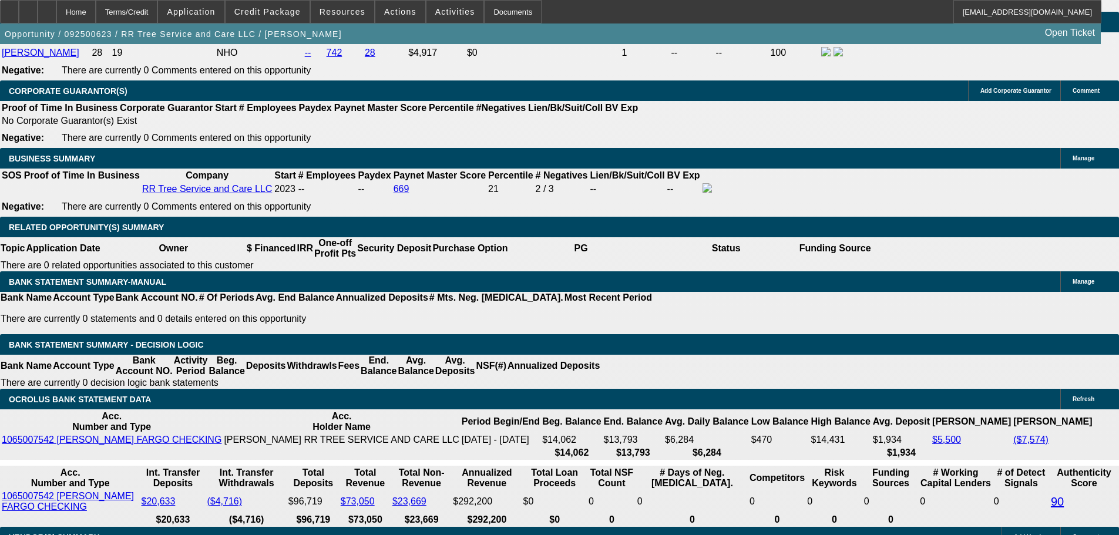
scroll to position [1946, 0]
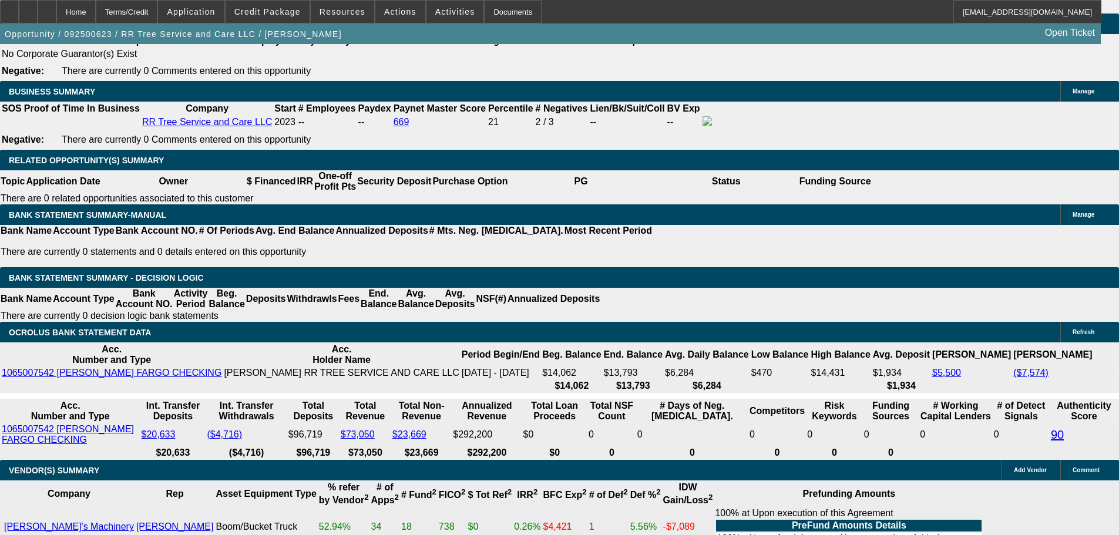
drag, startPoint x: 254, startPoint y: 251, endPoint x: 304, endPoint y: 251, distance: 49.9
click at [405, 12] on span at bounding box center [400, 12] width 50 height 28
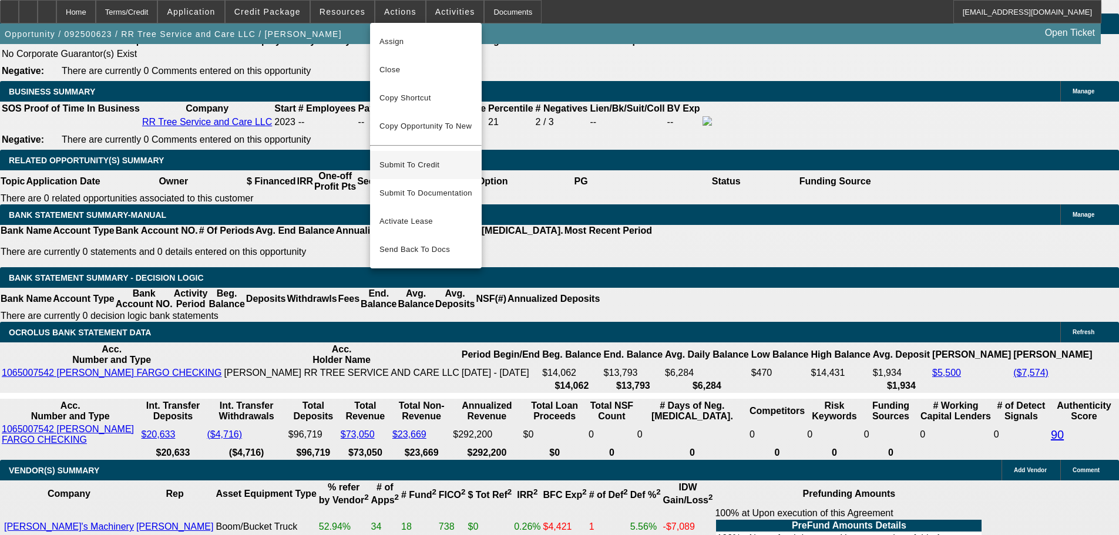
click at [421, 158] on span "Submit To Credit" at bounding box center [425, 165] width 93 height 14
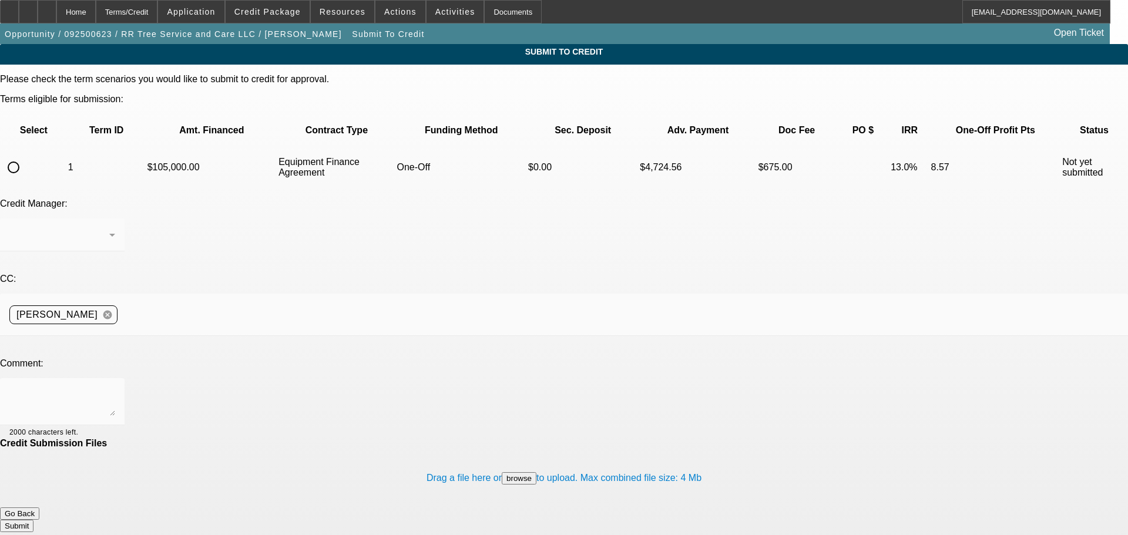
click at [25, 156] on input "radio" at bounding box center [13, 167] width 23 height 23
radio input "true"
click at [115, 378] on div at bounding box center [62, 401] width 106 height 47
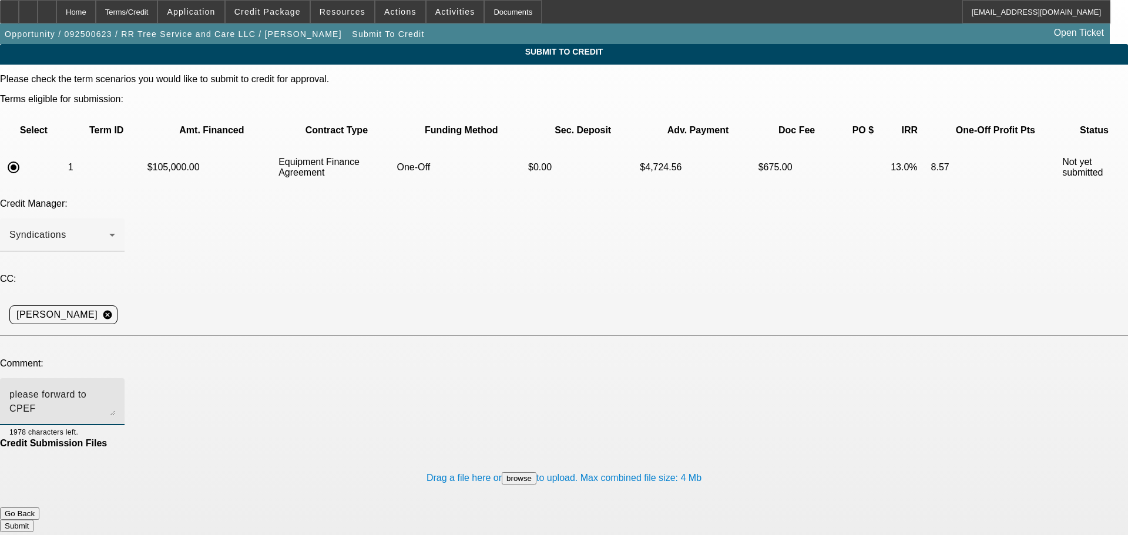
type textarea "please forward to CPEF"
click at [33, 520] on button "Submit" at bounding box center [16, 526] width 33 height 12
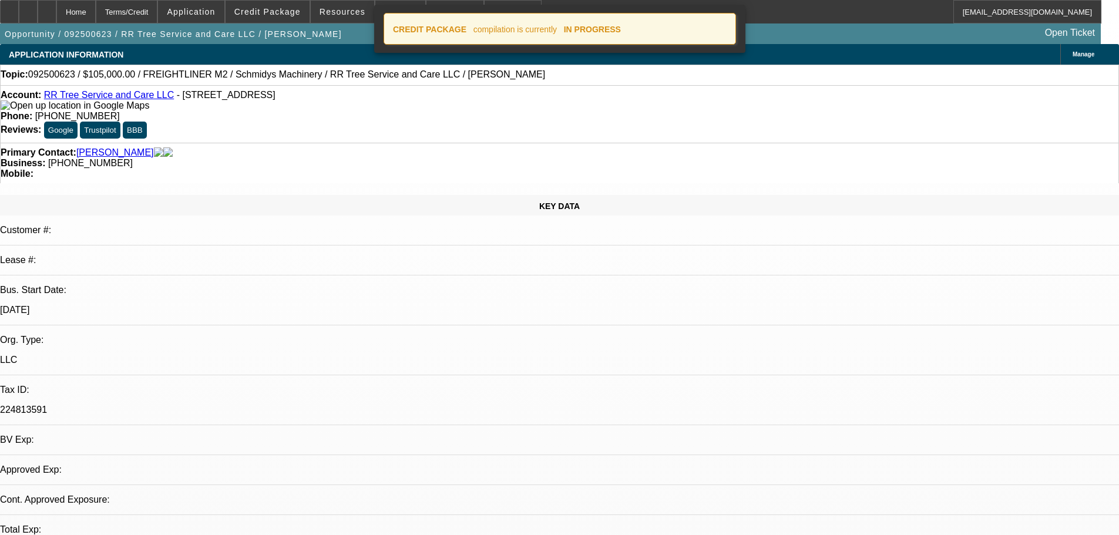
select select "0"
select select "6"
